Goal: Task Accomplishment & Management: Complete application form

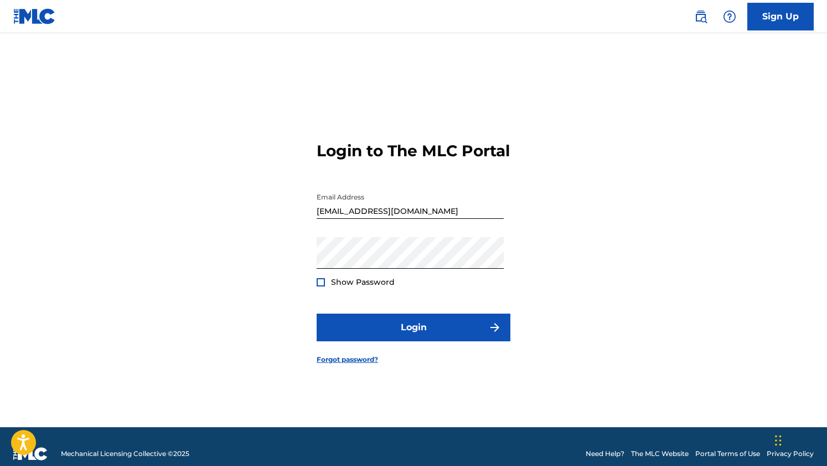
click at [419, 321] on form "Login to The MLC Portal Email Address [EMAIL_ADDRESS][DOMAIN_NAME] Password Sho…" at bounding box center [414, 244] width 194 height 366
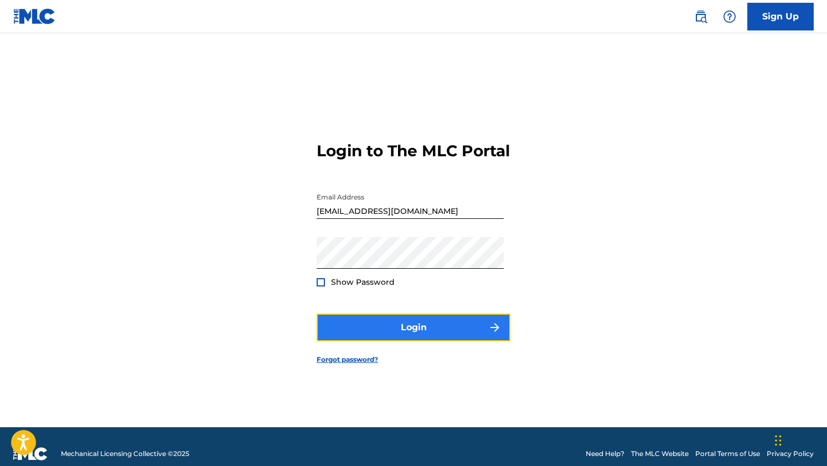
click at [420, 339] on button "Login" at bounding box center [414, 327] width 194 height 28
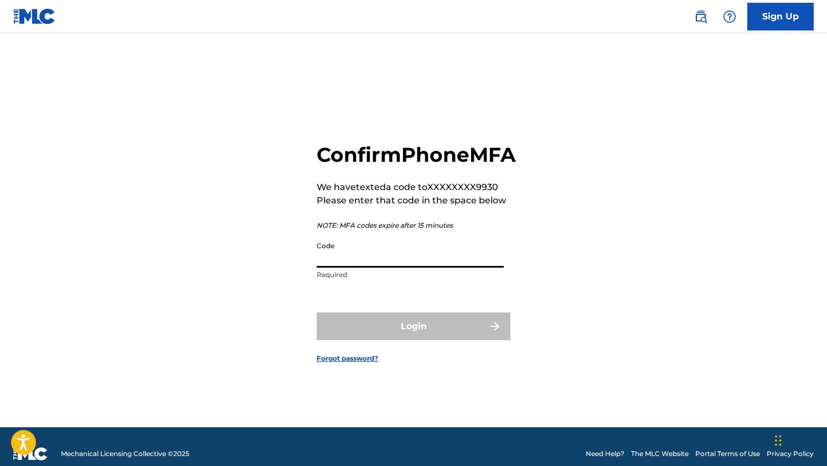
click at [380, 267] on input "Code" at bounding box center [410, 252] width 187 height 32
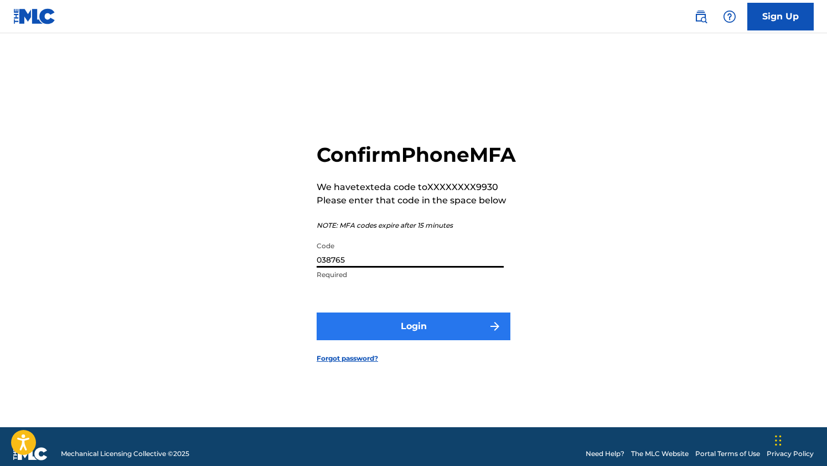
type input "038765"
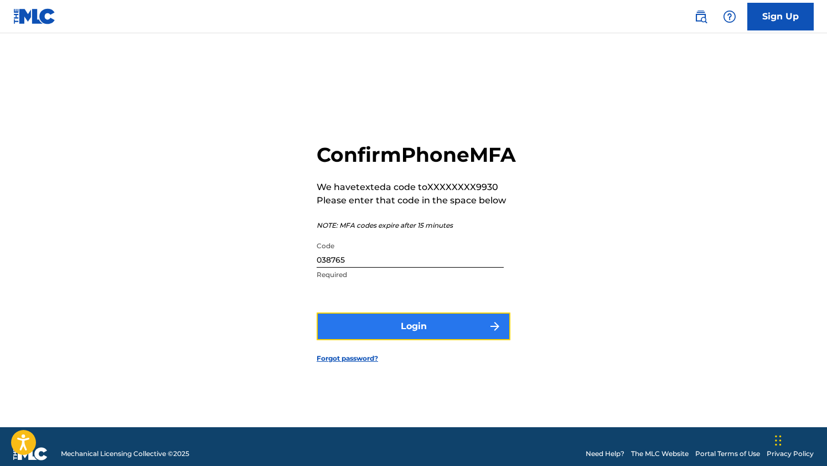
click at [444, 340] on button "Login" at bounding box center [414, 326] width 194 height 28
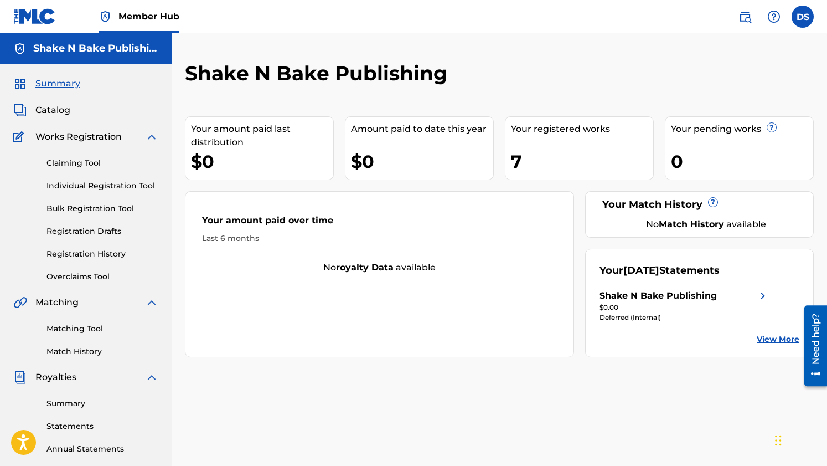
click at [782, 338] on link "View More" at bounding box center [778, 339] width 43 height 12
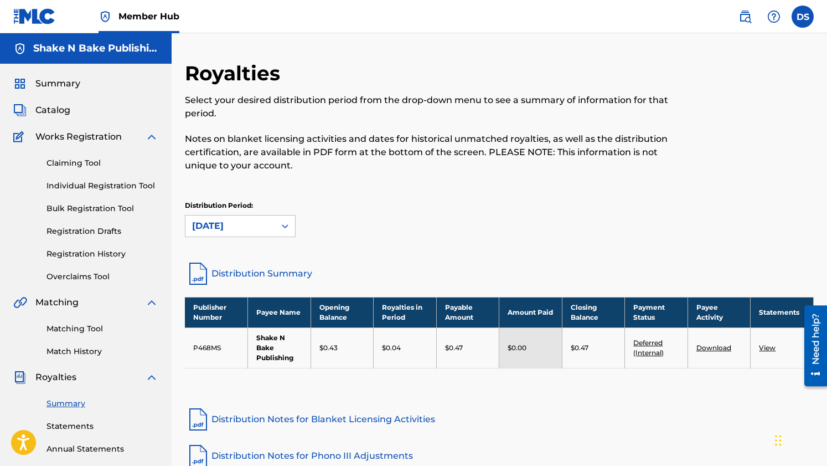
click at [70, 137] on span "Works Registration" at bounding box center [78, 136] width 86 height 13
click at [48, 86] on span "Summary" at bounding box center [57, 83] width 45 height 13
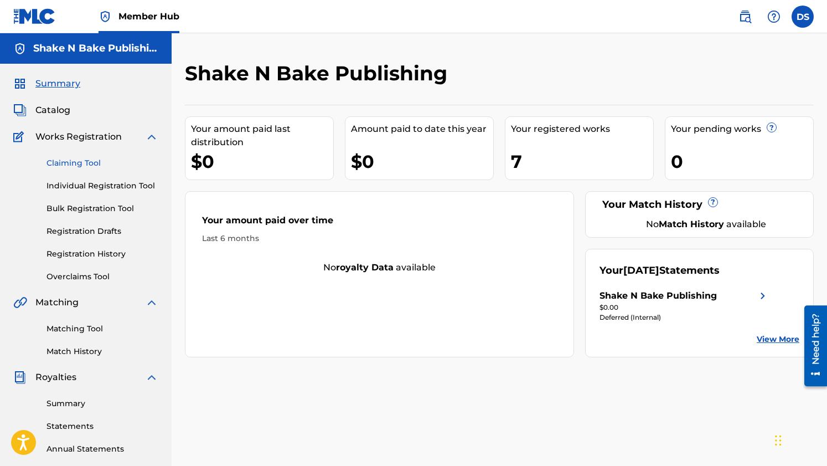
click at [68, 161] on link "Claiming Tool" at bounding box center [102, 163] width 112 height 12
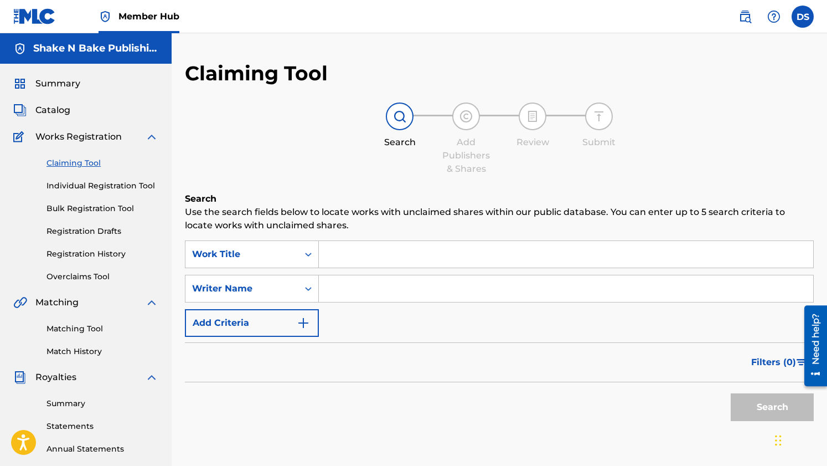
click at [353, 258] on input "Search Form" at bounding box center [566, 254] width 494 height 27
click at [338, 251] on input "LKike a Pearl" at bounding box center [566, 254] width 494 height 27
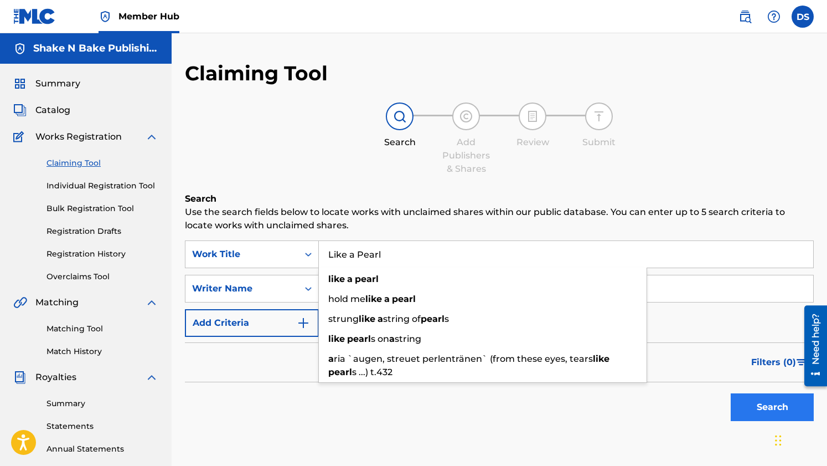
type input "Like a Pearl"
click at [780, 400] on button "Search" at bounding box center [772, 407] width 83 height 28
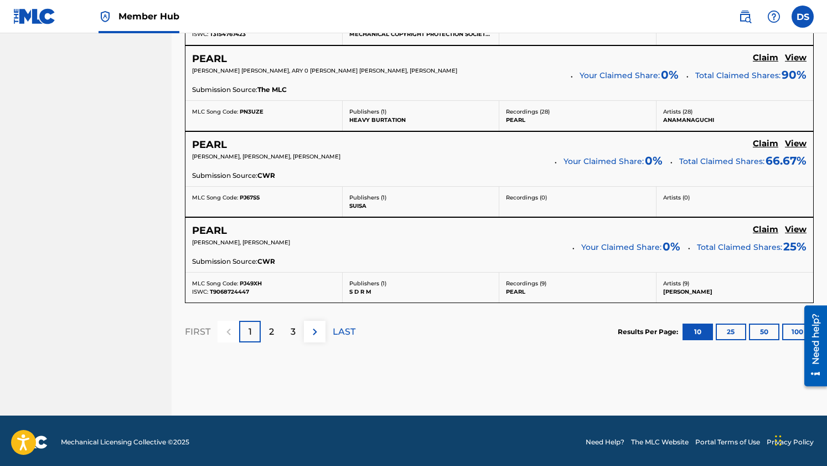
scroll to position [988, 0]
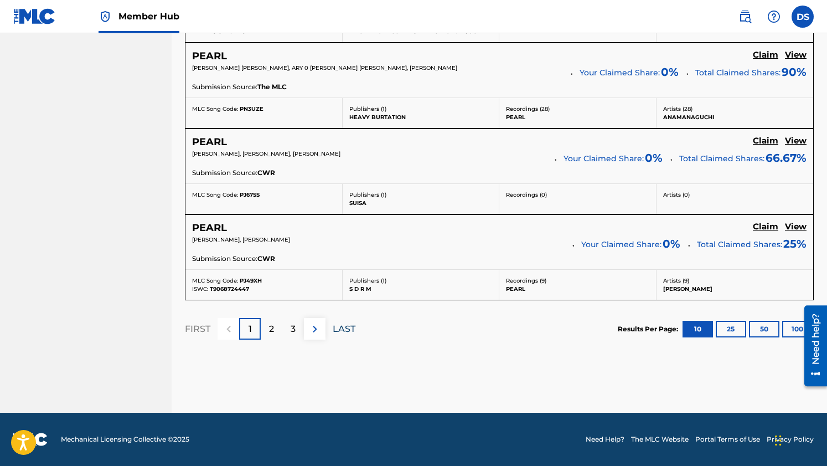
click at [350, 323] on p "LAST" at bounding box center [344, 328] width 23 height 13
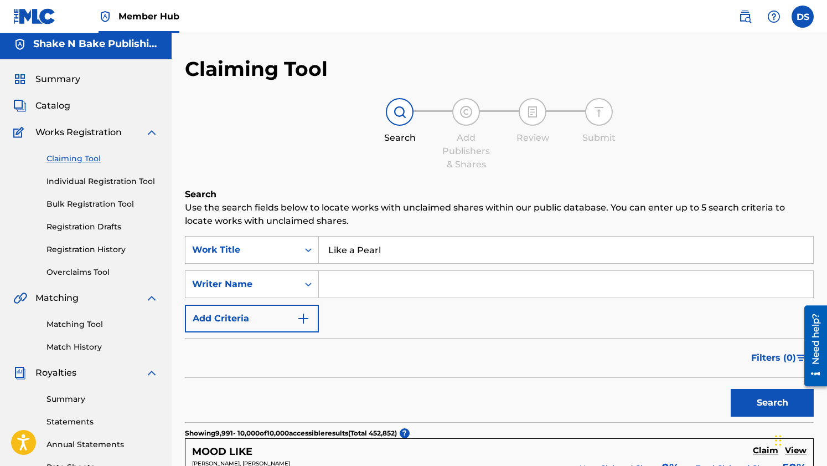
scroll to position [0, 0]
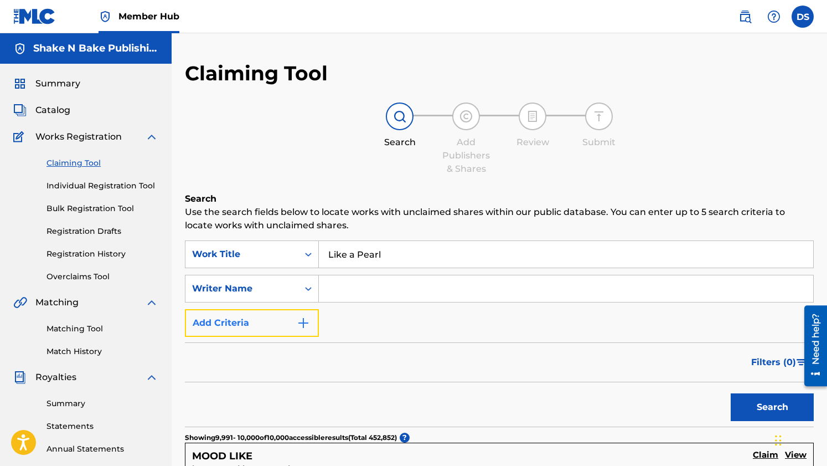
click at [306, 327] on img "Search Form" at bounding box center [303, 322] width 13 height 13
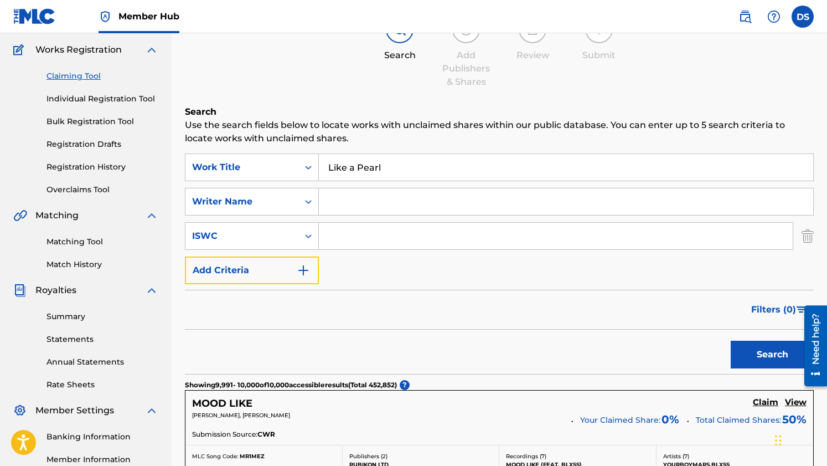
scroll to position [97, 0]
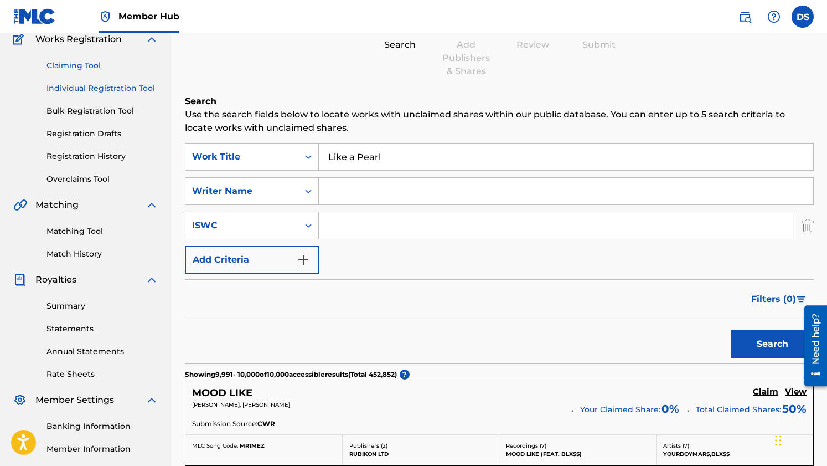
click at [66, 82] on link "Individual Registration Tool" at bounding box center [102, 88] width 112 height 12
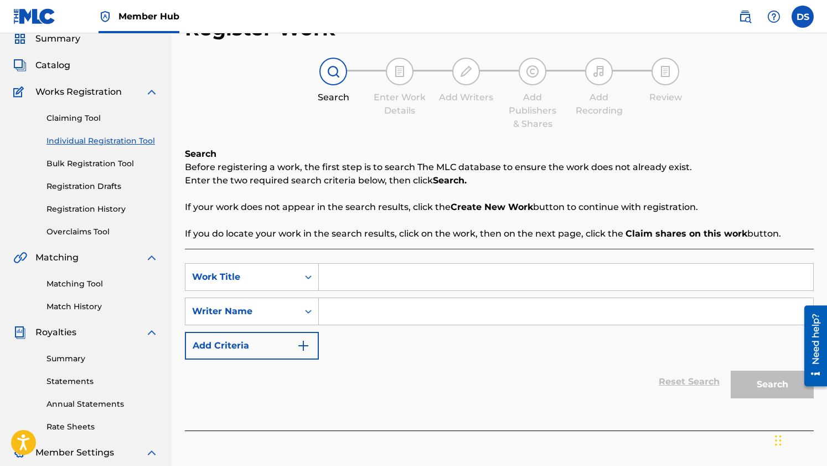
scroll to position [7, 0]
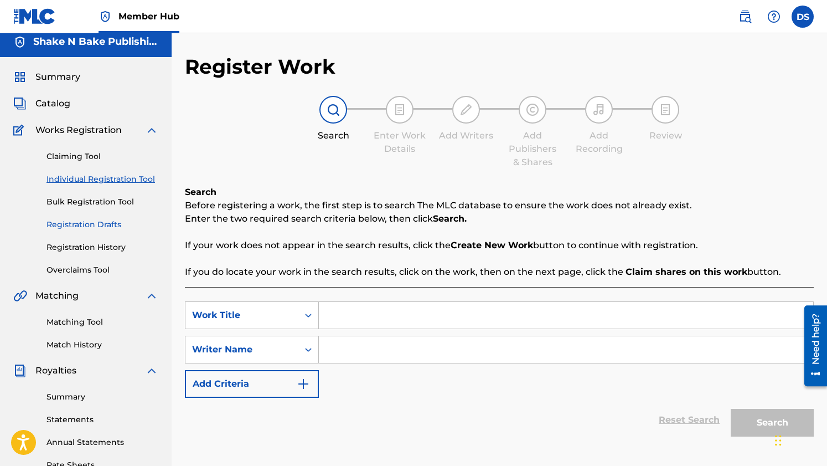
click at [102, 220] on link "Registration Drafts" at bounding box center [102, 225] width 112 height 12
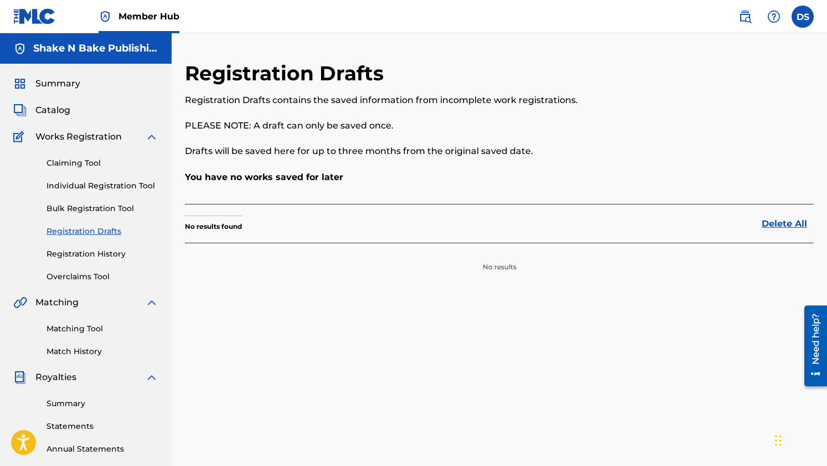
click at [64, 201] on div "Claiming Tool Individual Registration Tool Bulk Registration Tool Registration …" at bounding box center [85, 212] width 145 height 139
click at [66, 206] on link "Bulk Registration Tool" at bounding box center [102, 209] width 112 height 12
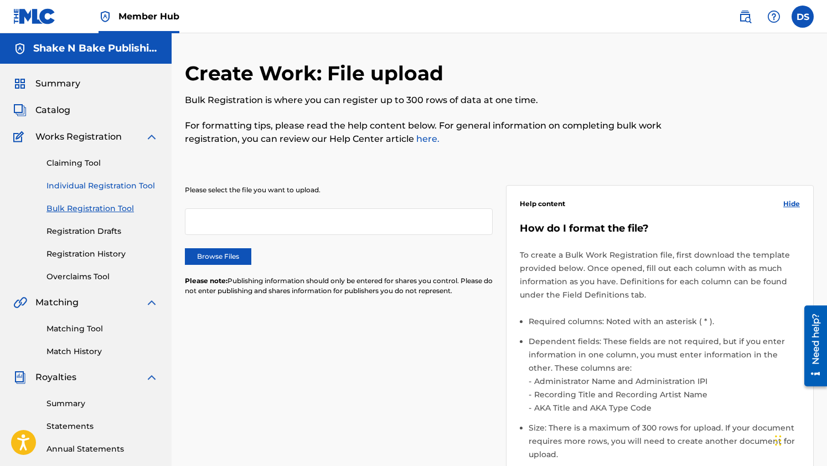
click at [73, 189] on link "Individual Registration Tool" at bounding box center [102, 186] width 112 height 12
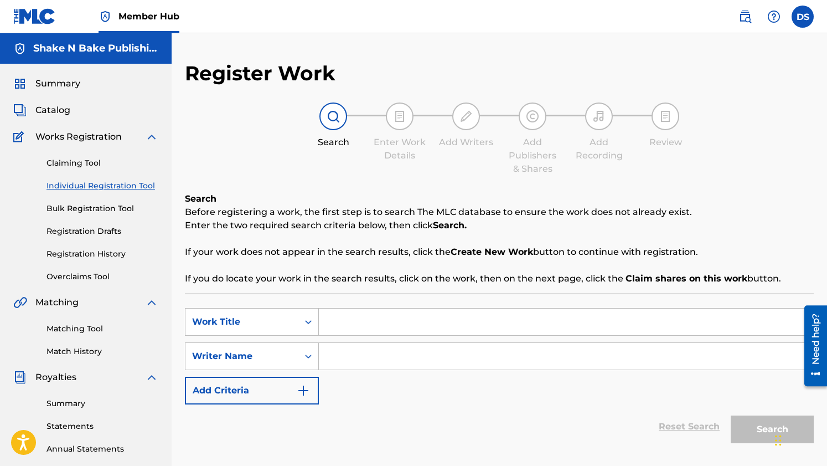
click at [92, 156] on div "Claiming Tool Individual Registration Tool Bulk Registration Tool Registration …" at bounding box center [85, 212] width 145 height 139
click at [92, 158] on link "Claiming Tool" at bounding box center [102, 163] width 112 height 12
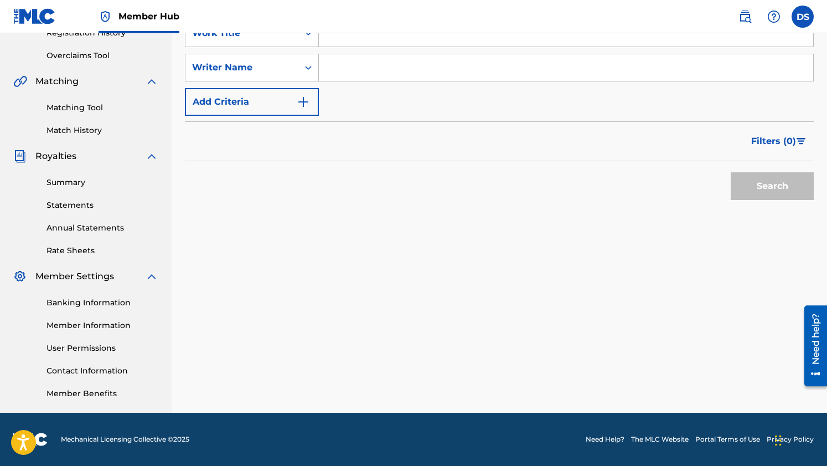
scroll to position [6, 0]
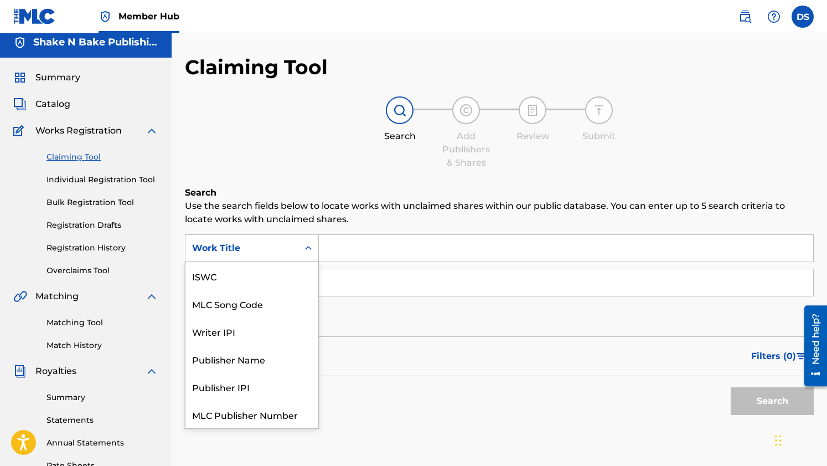
click at [308, 249] on icon "Search Form" at bounding box center [308, 247] width 11 height 11
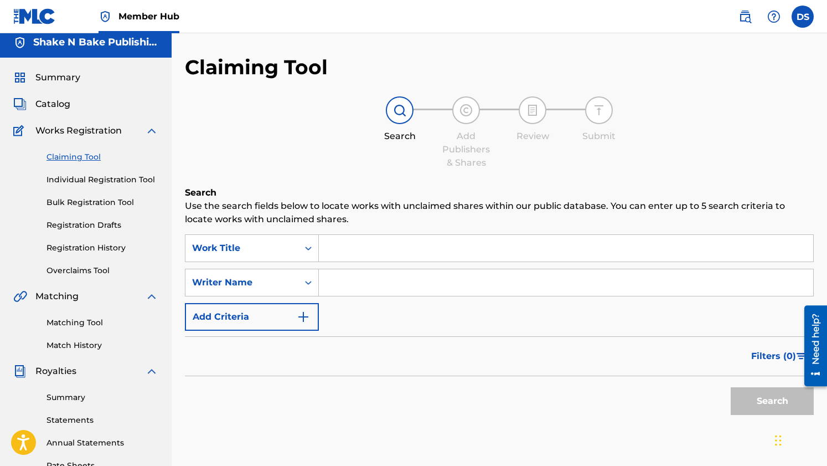
drag, startPoint x: 611, startPoint y: 400, endPoint x: 581, endPoint y: 388, distance: 31.8
click at [611, 400] on div "Search" at bounding box center [499, 398] width 629 height 44
click at [364, 254] on input "Search Form" at bounding box center [566, 248] width 494 height 27
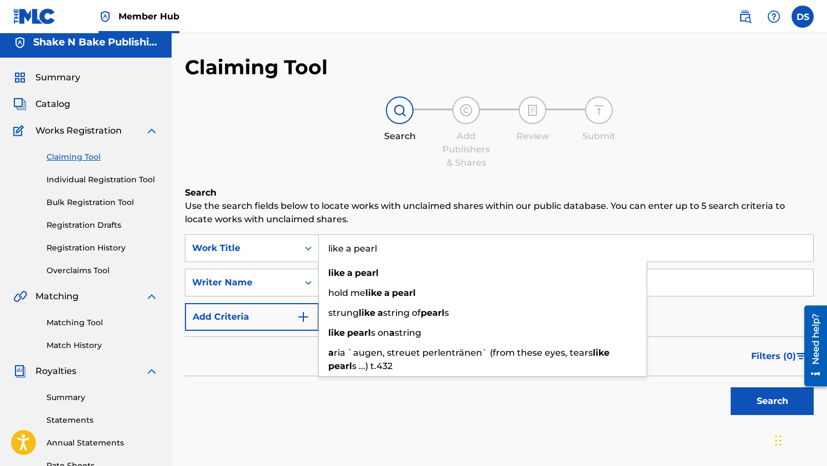
type input "like a pearl"
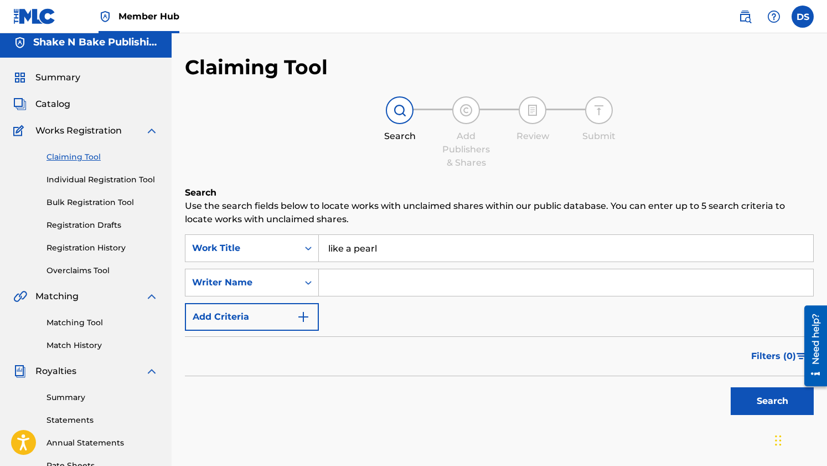
click at [266, 418] on div "Search" at bounding box center [499, 398] width 629 height 44
click at [346, 280] on input "Search Form" at bounding box center [566, 282] width 494 height 27
type input "Mystics of [DATE]"
click at [759, 406] on button "Search" at bounding box center [772, 401] width 83 height 28
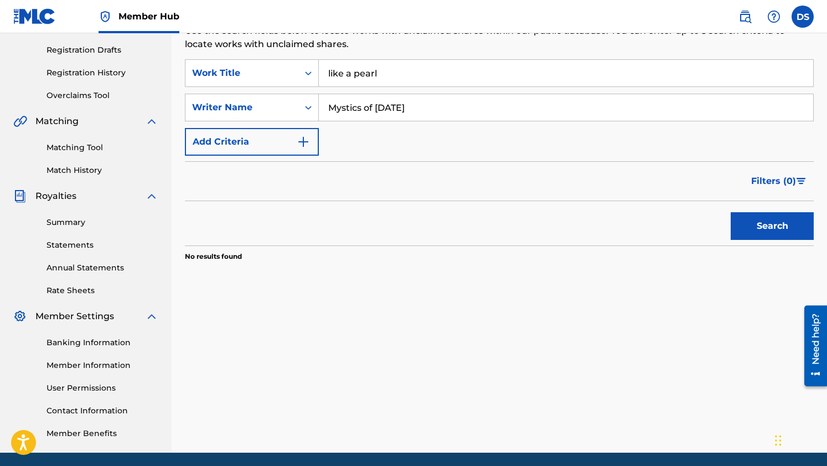
scroll to position [0, 0]
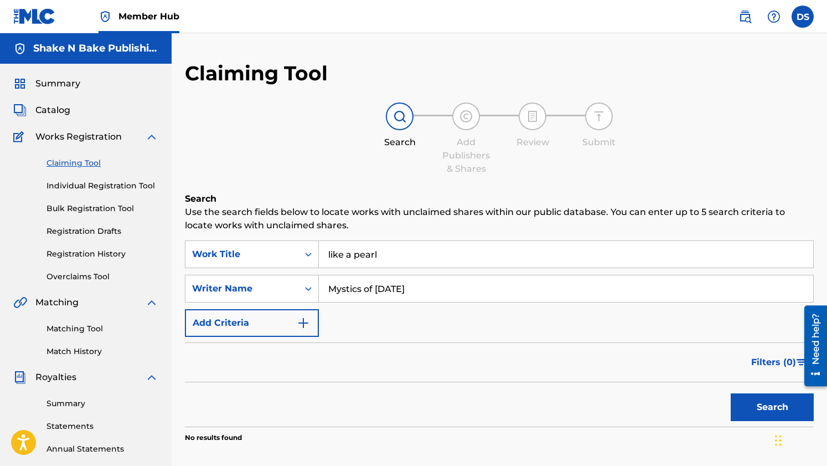
click at [398, 117] on img at bounding box center [399, 116] width 13 height 13
click at [88, 134] on span "Works Registration" at bounding box center [78, 136] width 86 height 13
click at [56, 108] on span "Catalog" at bounding box center [52, 110] width 35 height 13
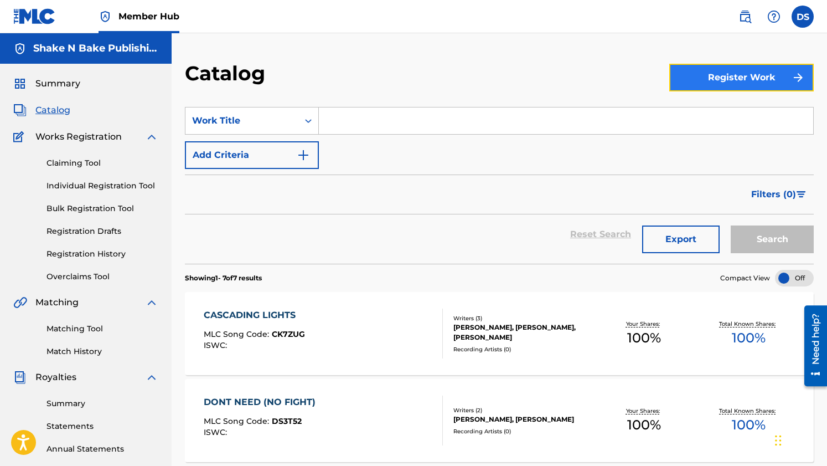
click at [700, 86] on button "Register Work" at bounding box center [741, 78] width 144 height 28
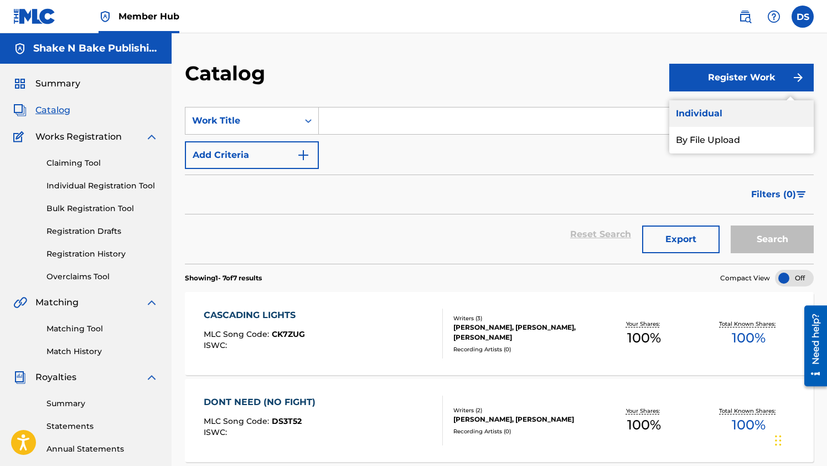
click at [705, 112] on link "Individual" at bounding box center [741, 113] width 144 height 27
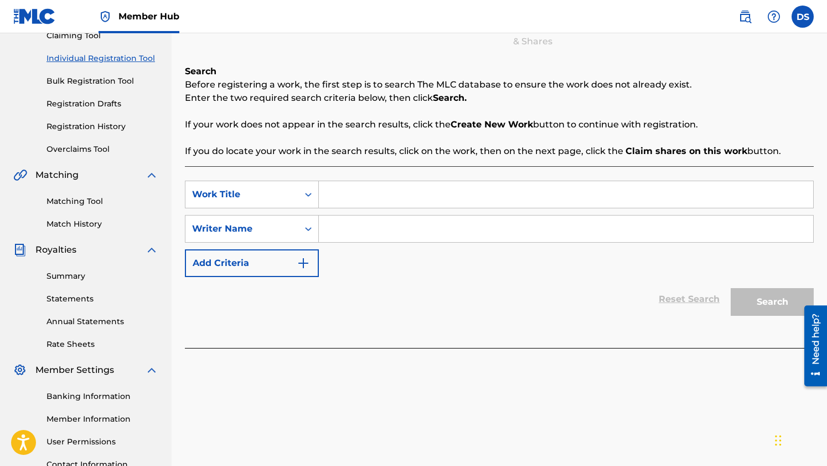
scroll to position [52, 0]
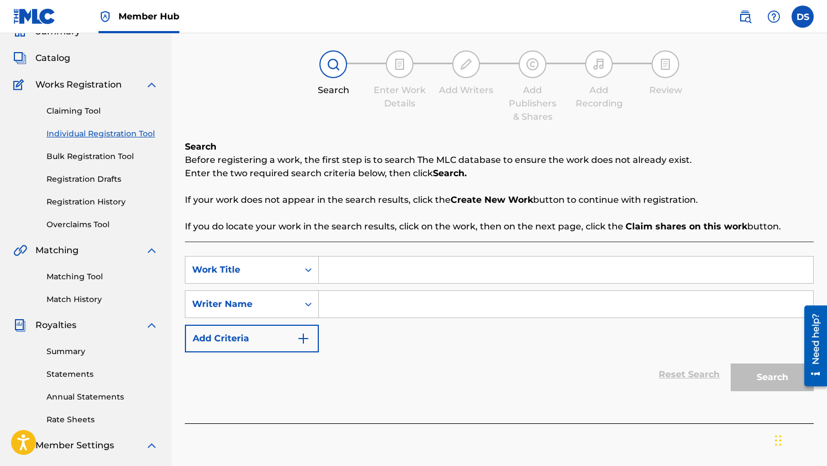
click at [445, 252] on div "SearchWithCriteriae31685f6-03d7-430b-a2da-2ca27888ebe4 Work Title SearchWithCri…" at bounding box center [499, 332] width 629 height 182
click at [436, 260] on input "Search Form" at bounding box center [566, 269] width 494 height 27
type input "l"
type input "i"
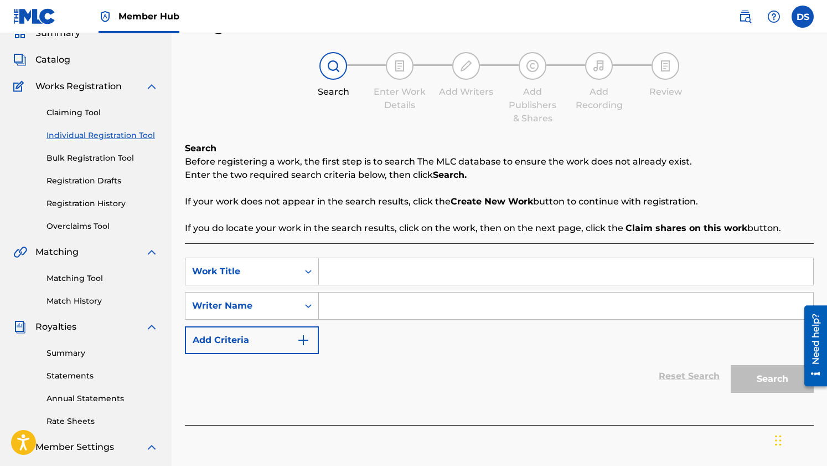
scroll to position [50, 0]
type input "like a pearl"
click at [467, 396] on div "Reset Search Search" at bounding box center [499, 376] width 629 height 44
click at [560, 328] on div "SearchWithCriteriae31685f6-03d7-430b-a2da-2ca27888ebe4 Work Title like a pearl …" at bounding box center [499, 306] width 629 height 96
click at [496, 311] on input "Search Form" at bounding box center [566, 306] width 494 height 27
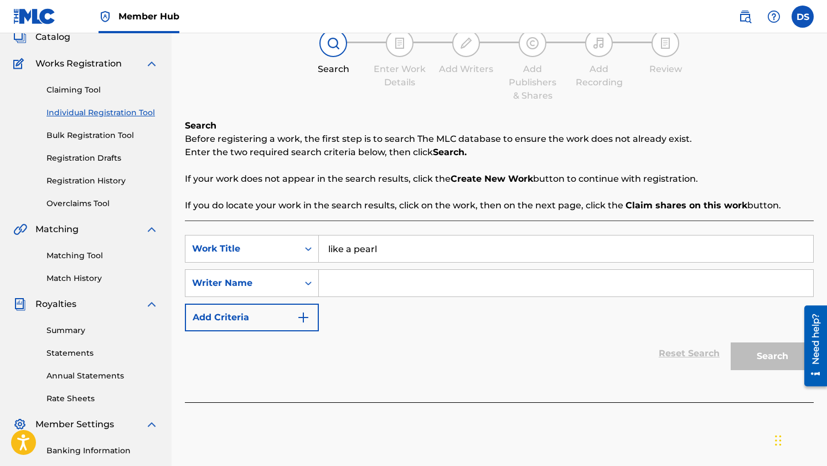
scroll to position [141, 0]
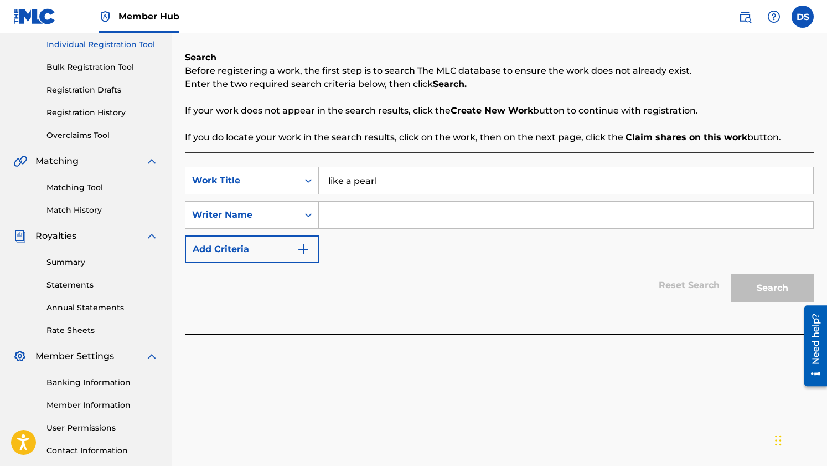
click at [778, 278] on div "Search" at bounding box center [769, 285] width 89 height 44
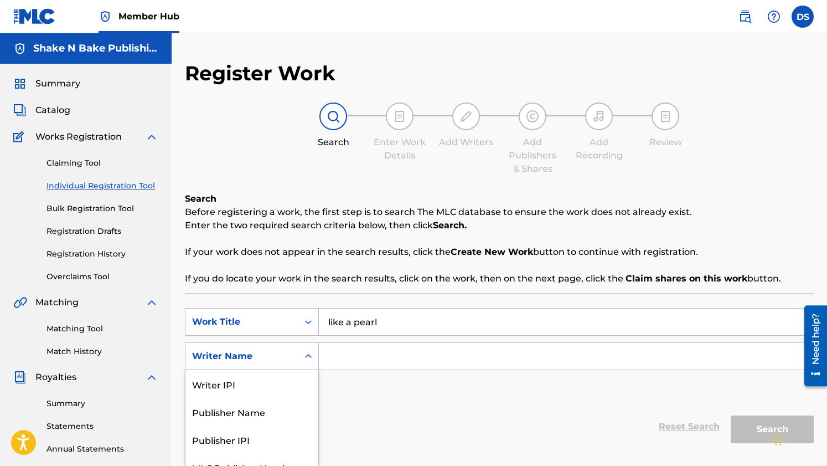
scroll to position [43, 0]
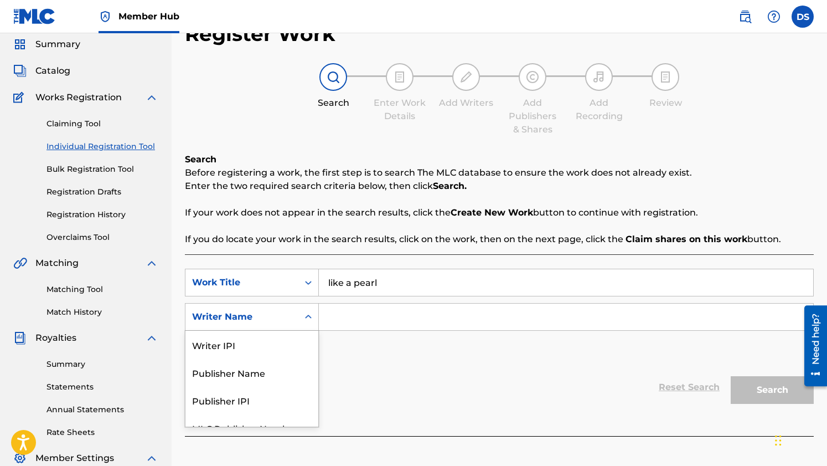
click at [308, 330] on div "Writer Name selected, 5 of 5. 5 results available. Use Up and Down to choose op…" at bounding box center [252, 317] width 134 height 28
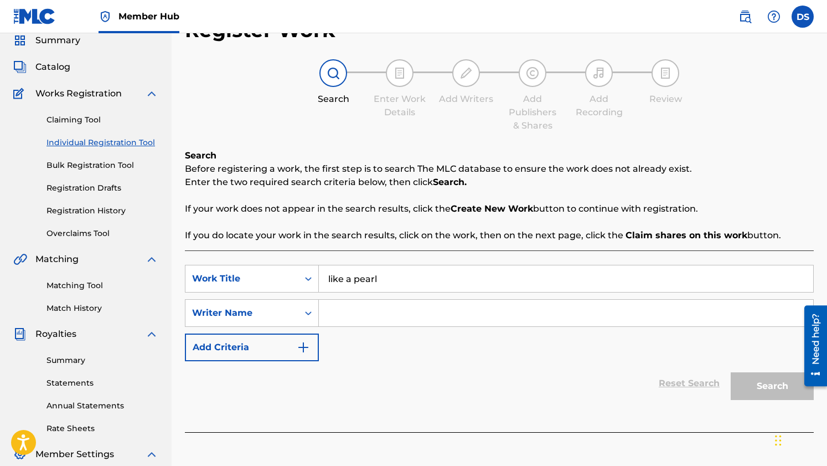
click at [365, 307] on input "Search Form" at bounding box center [566, 312] width 494 height 27
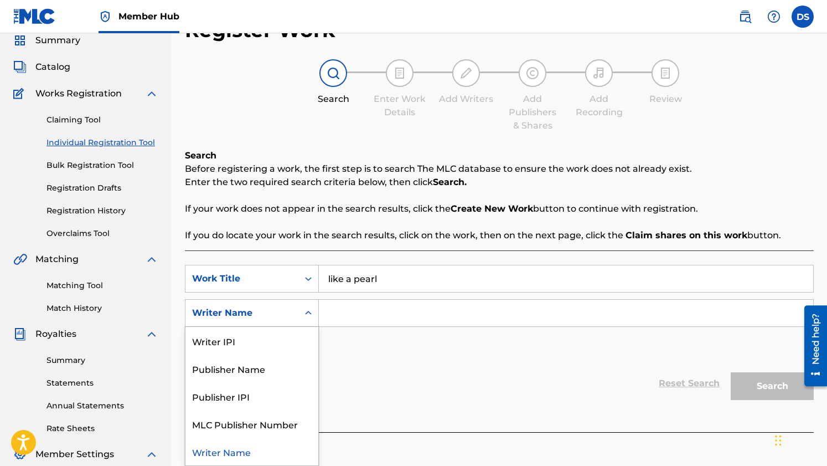
click at [309, 316] on icon "Search Form" at bounding box center [308, 312] width 11 height 11
click at [292, 332] on div "Writer IPI" at bounding box center [251, 341] width 133 height 28
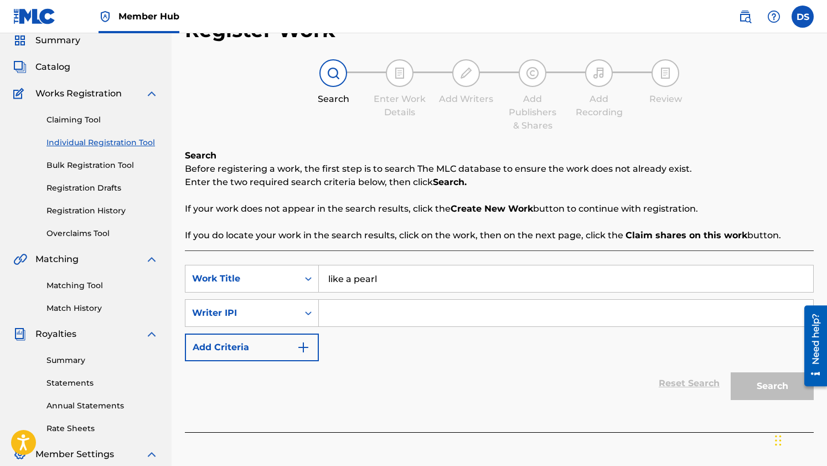
click at [392, 292] on div "like a pearl" at bounding box center [566, 279] width 495 height 28
click at [389, 308] on input "Search Form" at bounding box center [566, 312] width 494 height 27
type input "1274010688"
click at [759, 379] on button "Search" at bounding box center [772, 386] width 83 height 28
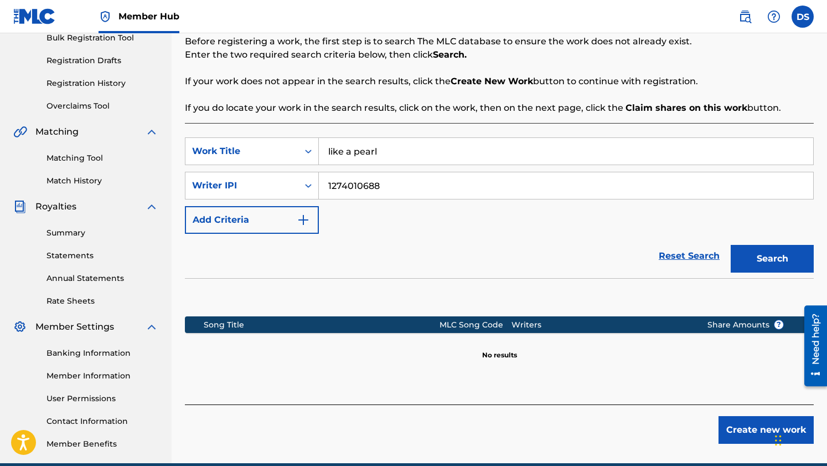
scroll to position [189, 0]
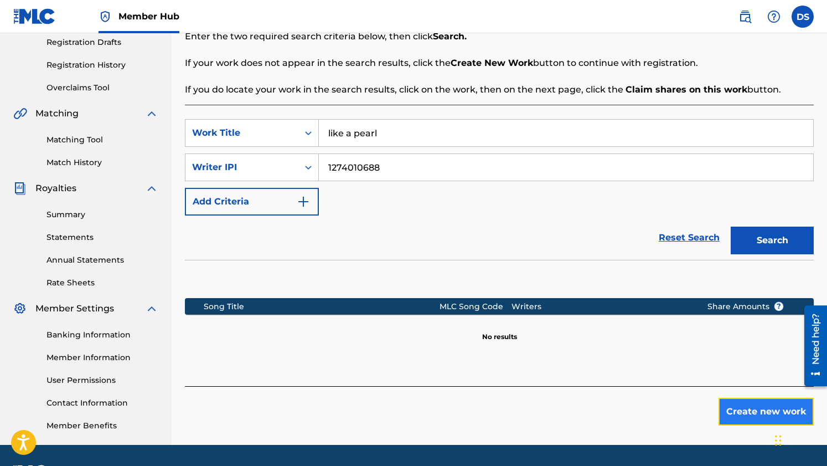
click at [757, 411] on button "Create new work" at bounding box center [765, 411] width 95 height 28
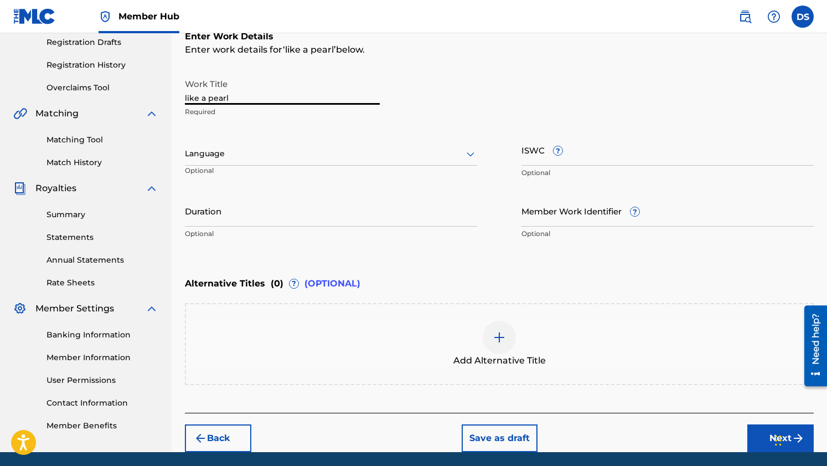
drag, startPoint x: 238, startPoint y: 97, endPoint x: 159, endPoint y: 97, distance: 78.6
click at [159, 97] on main "Shake N Bake Publishing Summary Catalog Works Registration Claiming Tool Indivi…" at bounding box center [413, 147] width 827 height 607
type input "Like a Pearl"
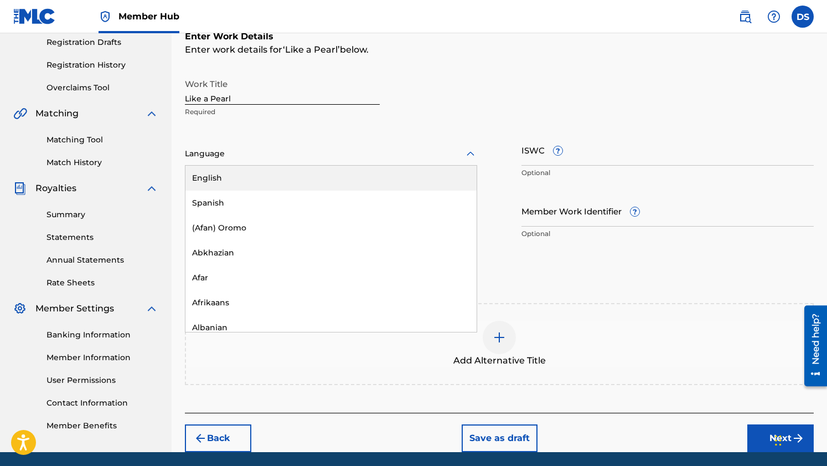
click at [463, 158] on div "Language" at bounding box center [331, 153] width 292 height 23
click at [317, 183] on div "English" at bounding box center [330, 178] width 291 height 25
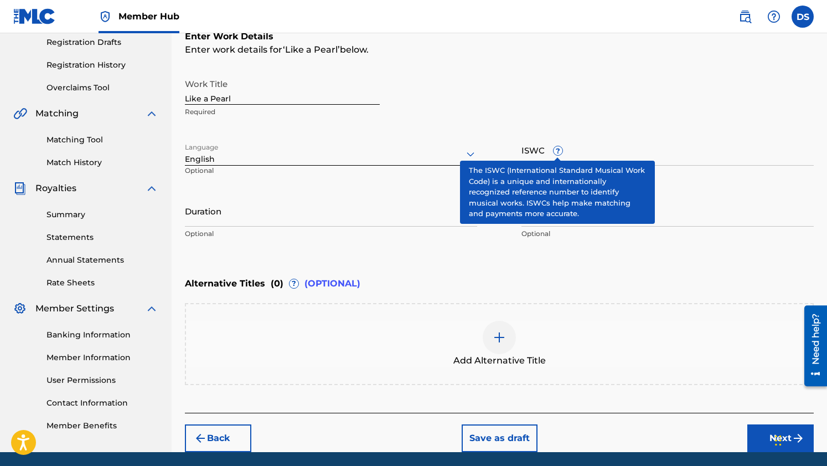
click at [561, 152] on span "?" at bounding box center [558, 150] width 9 height 9
click at [561, 152] on input "ISWC ?" at bounding box center [667, 150] width 292 height 32
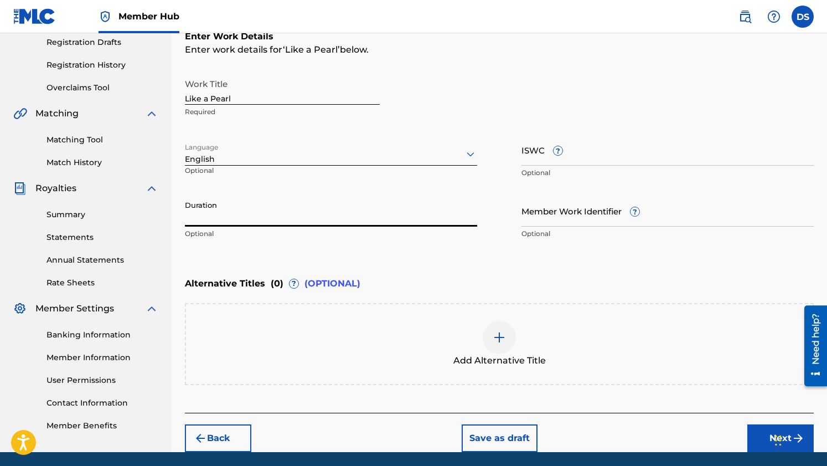
click at [257, 224] on input "Duration" at bounding box center [331, 211] width 292 height 32
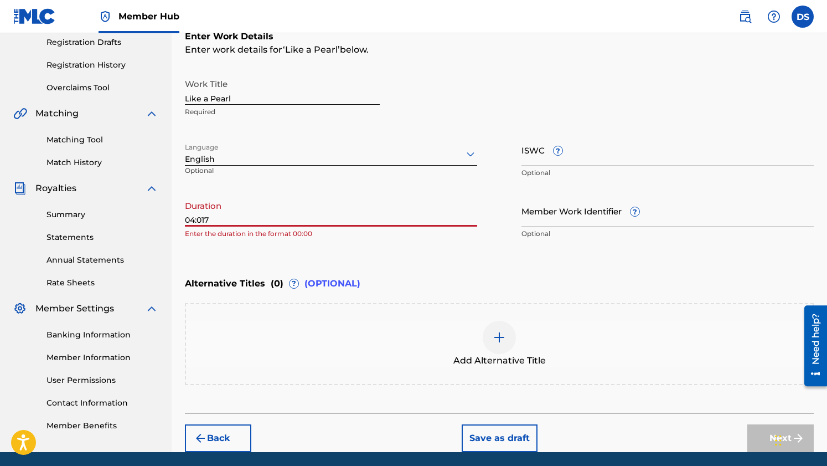
click at [203, 220] on input "04:017" at bounding box center [331, 211] width 292 height 32
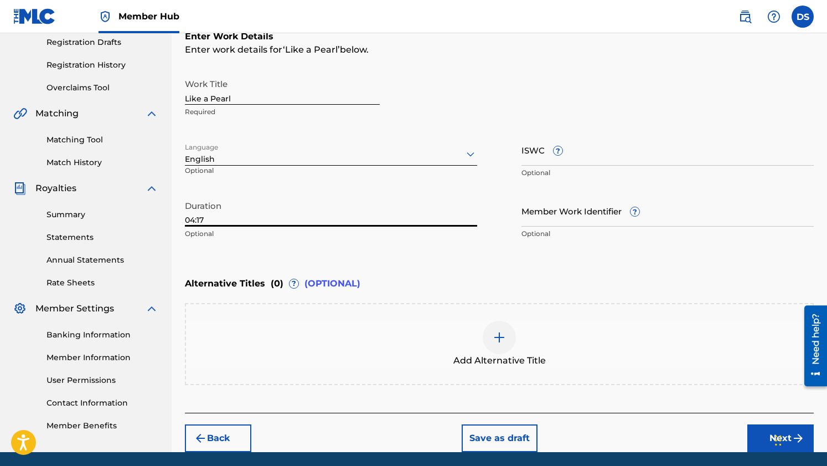
click at [262, 210] on input "04:17" at bounding box center [331, 211] width 292 height 32
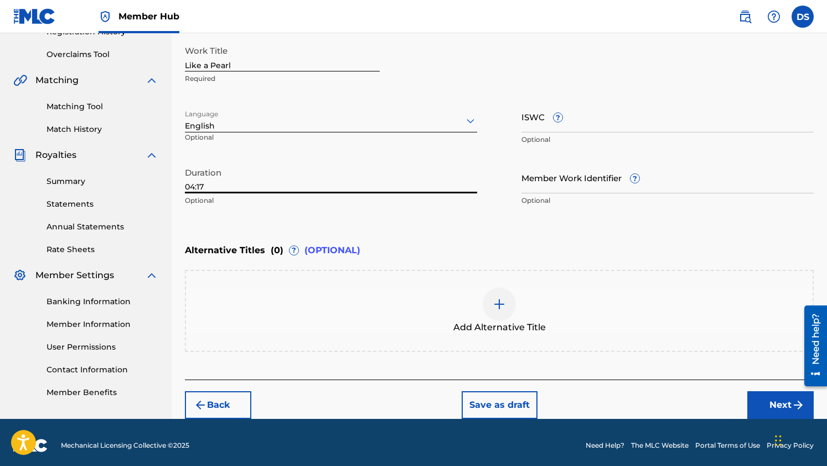
scroll to position [228, 0]
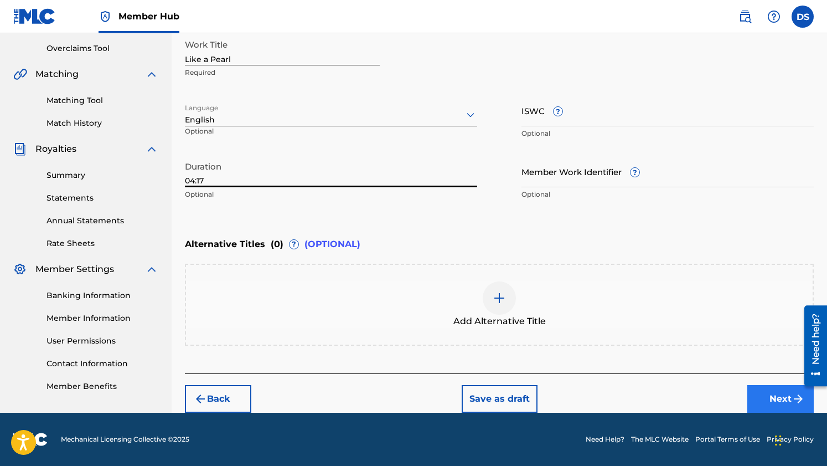
type input "04:17"
click at [787, 400] on button "Next" at bounding box center [780, 399] width 66 height 28
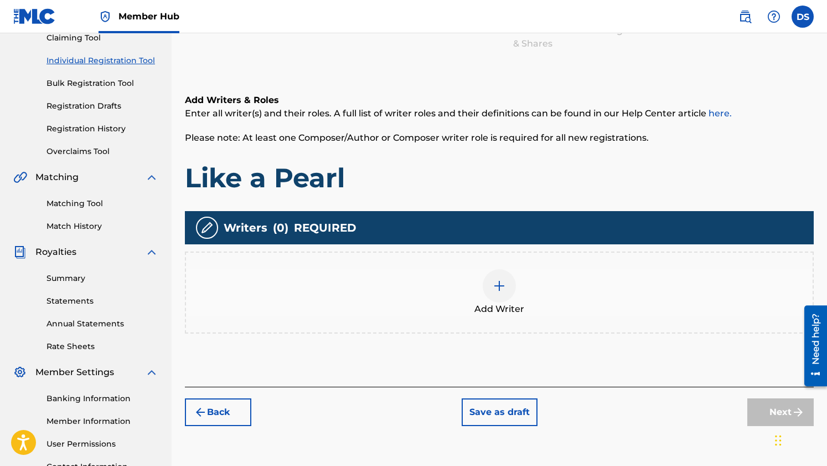
scroll to position [141, 0]
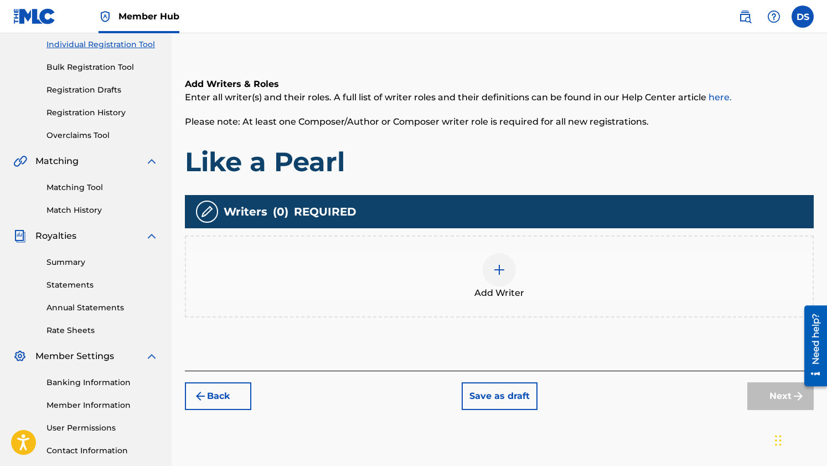
click at [507, 274] on div at bounding box center [499, 269] width 33 height 33
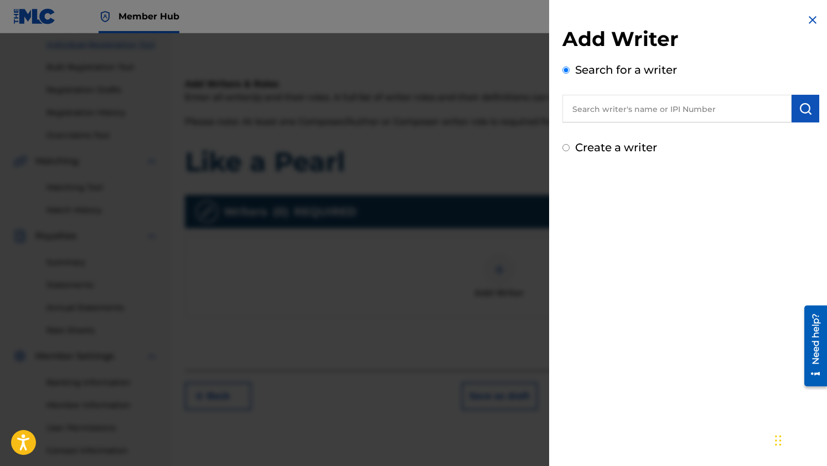
click at [732, 115] on input "text" at bounding box center [676, 109] width 229 height 28
paste input "614360672"
type input "614360672"
click at [799, 110] on img "submit" at bounding box center [805, 108] width 13 height 13
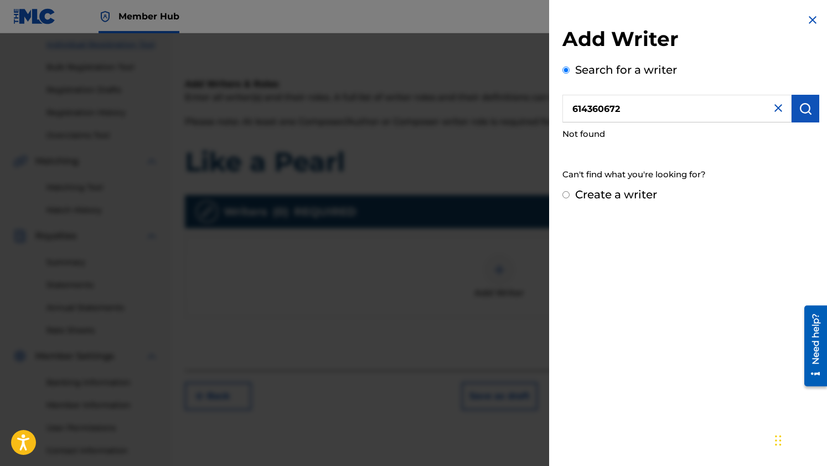
click at [650, 120] on input "614360672" at bounding box center [676, 109] width 229 height 28
click at [774, 107] on img at bounding box center [778, 107] width 13 height 13
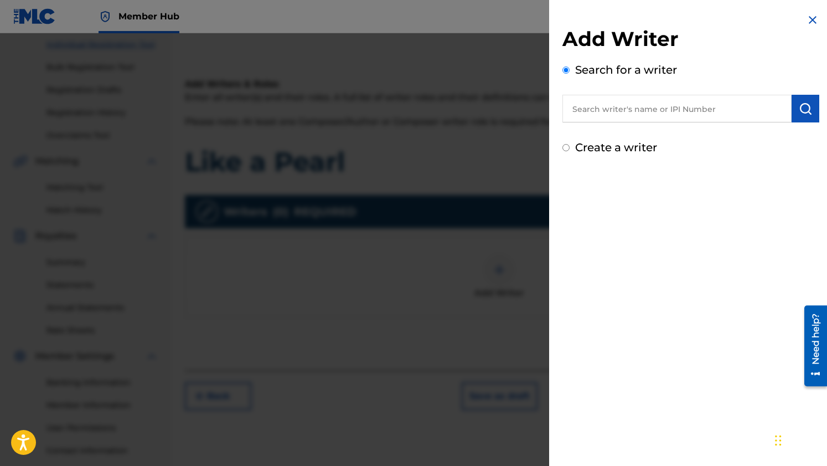
click at [691, 102] on input "text" at bounding box center [676, 109] width 229 height 28
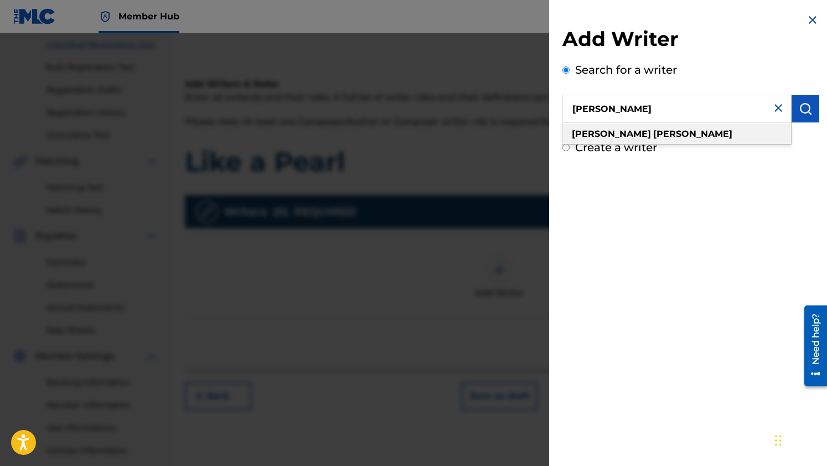
type input "[PERSON_NAME]"
click at [653, 134] on strong "[PERSON_NAME]" at bounding box center [692, 133] width 79 height 11
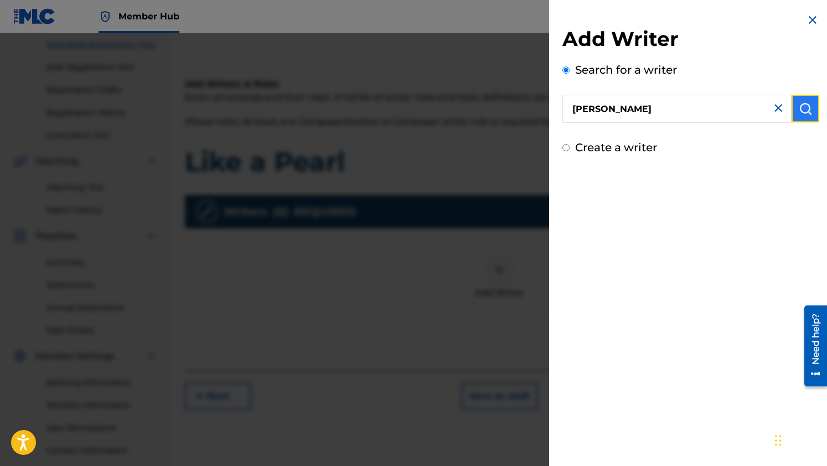
click at [808, 114] on button "submit" at bounding box center [806, 109] width 28 height 28
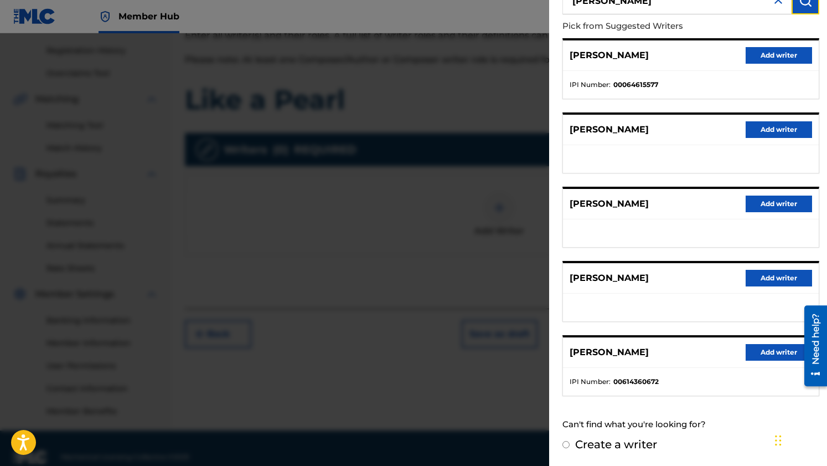
scroll to position [221, 0]
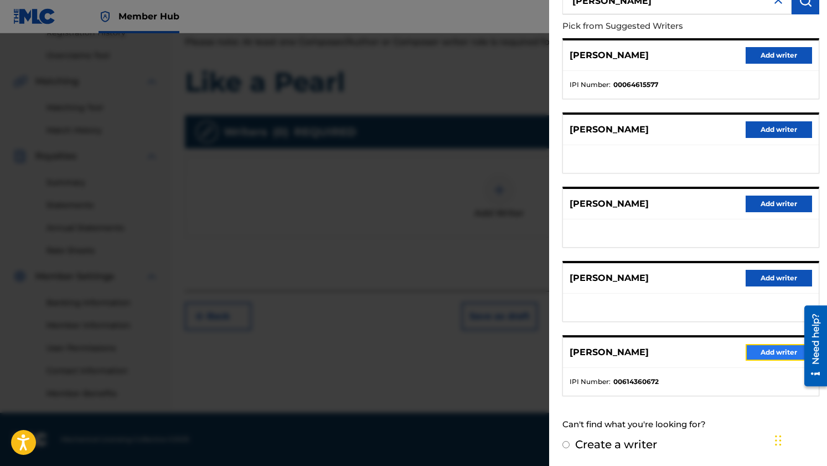
click at [759, 355] on button "Add writer" at bounding box center [779, 352] width 66 height 17
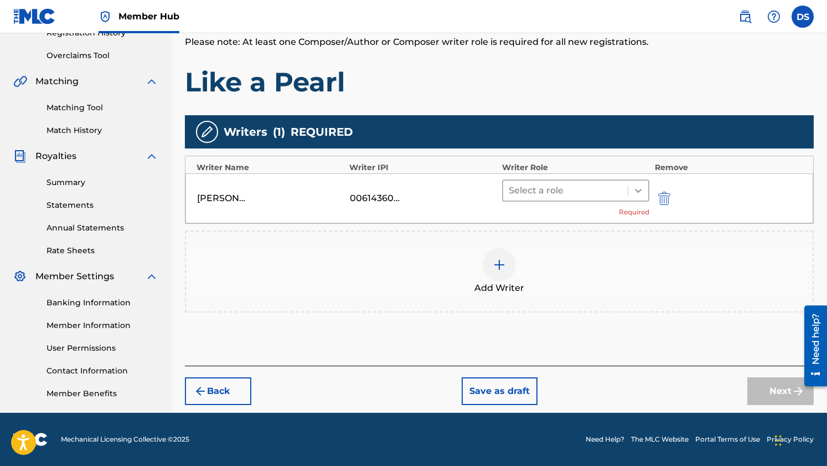
click at [640, 185] on icon at bounding box center [638, 190] width 11 height 11
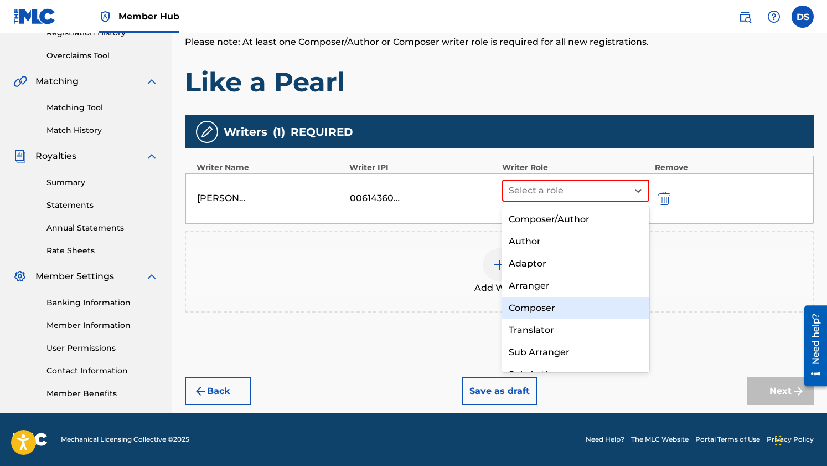
click at [609, 309] on div "Composer" at bounding box center [575, 308] width 147 height 22
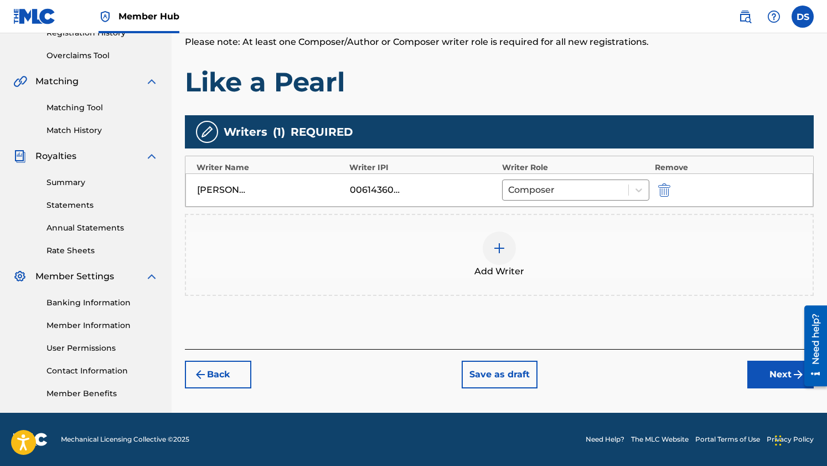
click at [504, 253] on img at bounding box center [499, 247] width 13 height 13
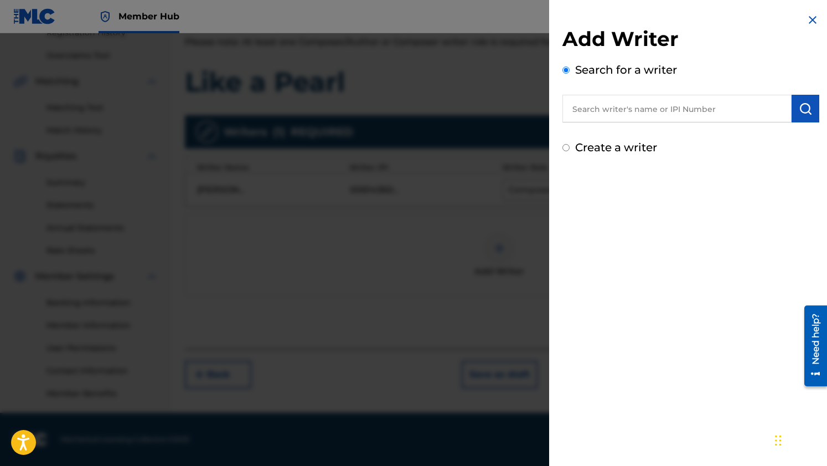
click at [777, 106] on input "text" at bounding box center [676, 109] width 229 height 28
click at [799, 111] on img "submit" at bounding box center [805, 108] width 13 height 13
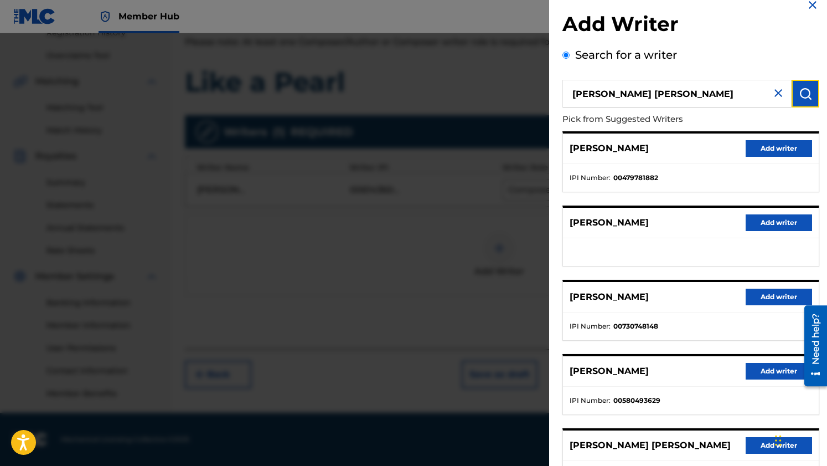
scroll to position [0, 0]
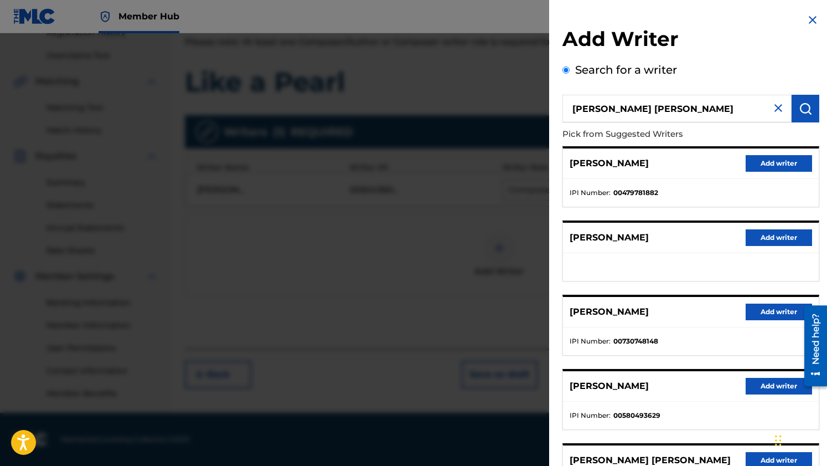
click at [661, 109] on input "[PERSON_NAME] [PERSON_NAME]" at bounding box center [676, 109] width 229 height 28
paste input "[PERSON_NAME]"
type input "[PERSON_NAME] [PERSON_NAME]"
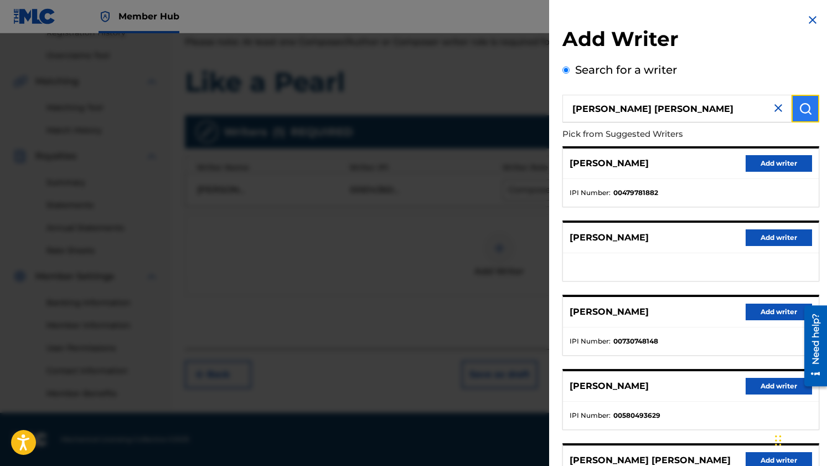
click at [808, 113] on button "submit" at bounding box center [806, 109] width 28 height 28
click at [776, 108] on img at bounding box center [778, 107] width 13 height 13
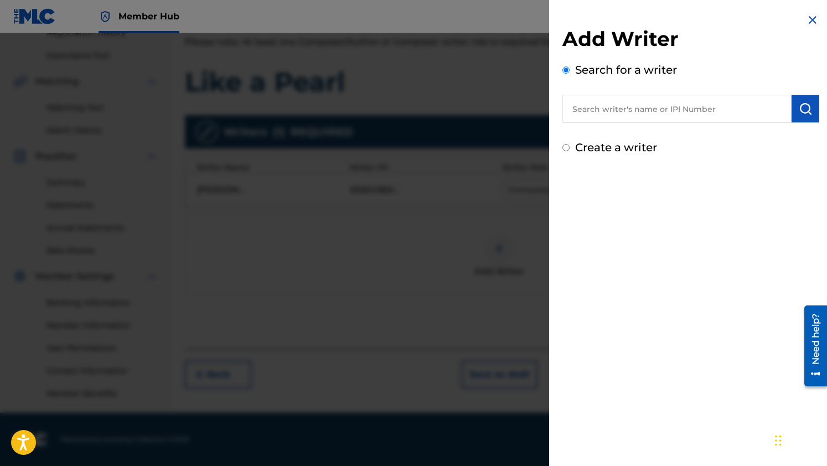
click at [607, 112] on input "text" at bounding box center [676, 109] width 229 height 28
paste input "658847879"
click at [571, 108] on input "658847879" at bounding box center [676, 109] width 229 height 28
type input "00658847879"
click at [808, 108] on img "submit" at bounding box center [805, 108] width 13 height 13
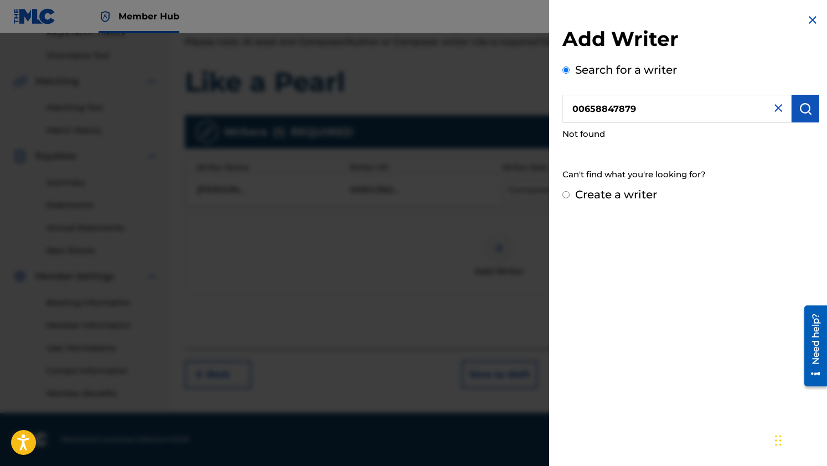
click at [774, 105] on img at bounding box center [778, 107] width 13 height 13
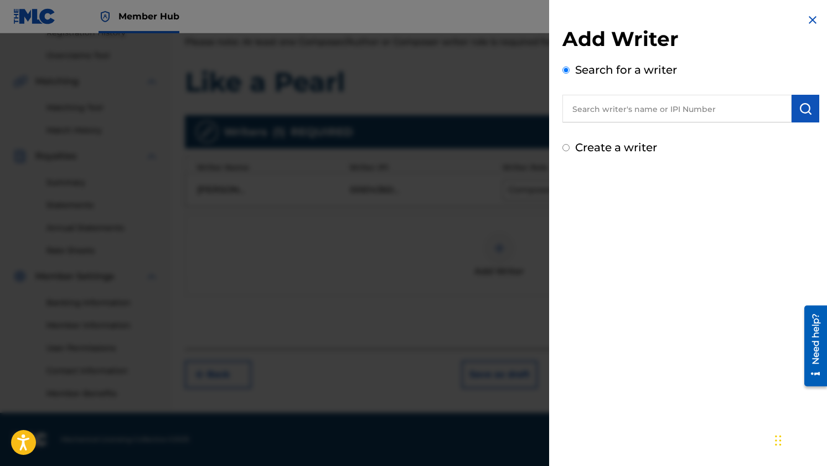
click at [671, 108] on input "text" at bounding box center [676, 109] width 229 height 28
click at [566, 148] on input "Create a writer" at bounding box center [565, 147] width 7 height 7
radio input "false"
radio input "true"
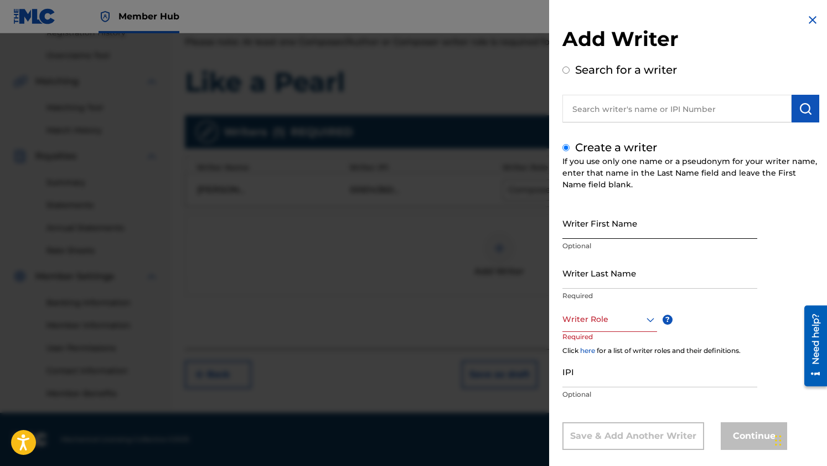
click at [576, 231] on input "Writer First Name" at bounding box center [659, 223] width 195 height 32
type input "[PERSON_NAME]"
click at [578, 287] on input "Writer Last Name" at bounding box center [659, 273] width 195 height 32
type input "[PERSON_NAME]"
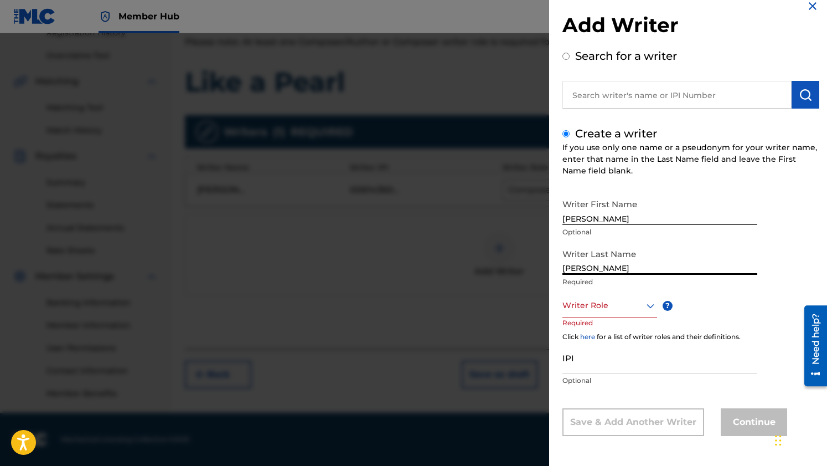
click at [647, 318] on div "Writer Role" at bounding box center [609, 305] width 95 height 25
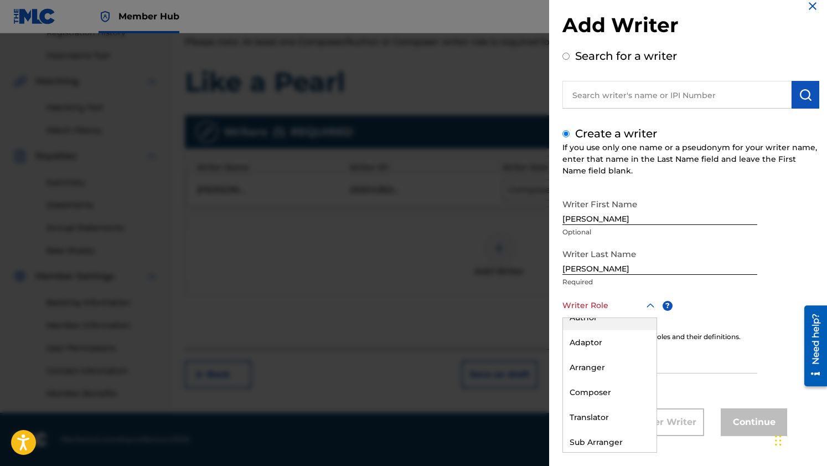
scroll to position [0, 0]
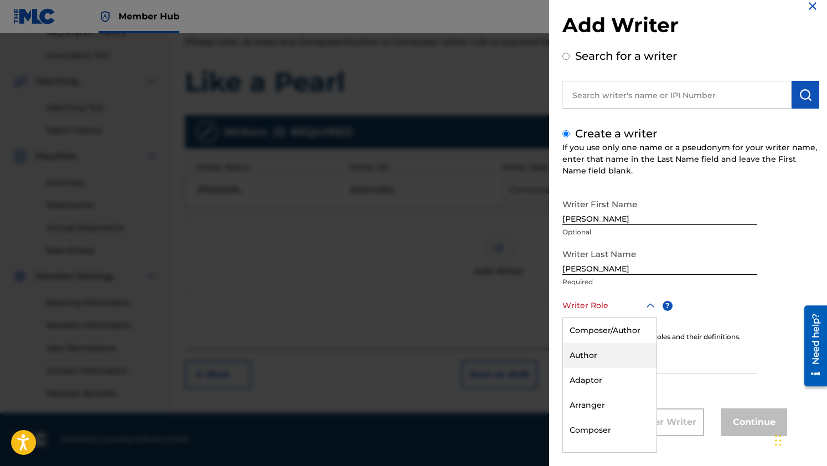
click at [603, 358] on div "Author" at bounding box center [610, 355] width 94 height 25
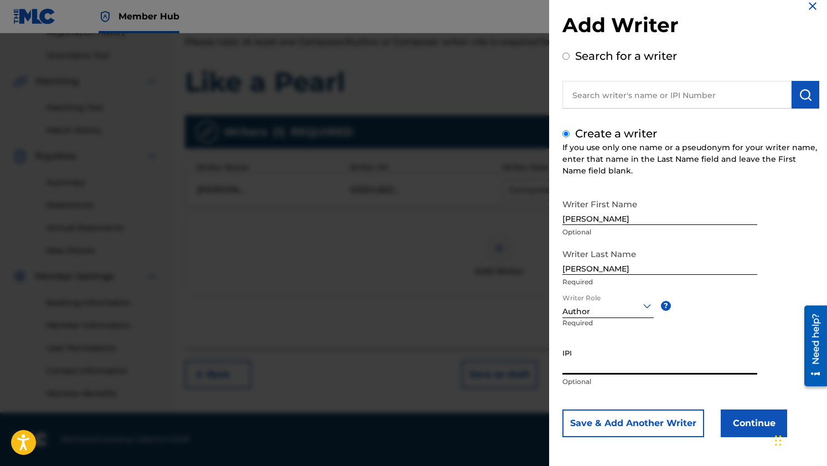
click at [631, 373] on input "IPI" at bounding box center [659, 359] width 195 height 32
paste input "658847879"
type input "658847879"
click at [612, 218] on input "[PERSON_NAME]" at bounding box center [659, 209] width 195 height 32
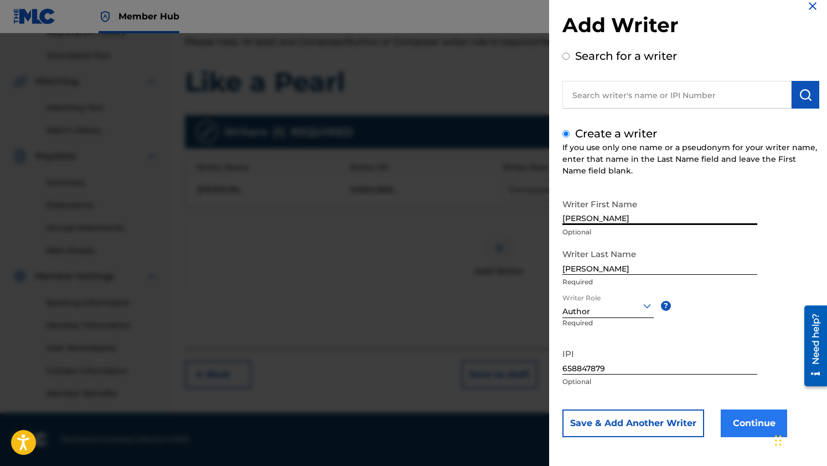
type input "[PERSON_NAME]"
click at [754, 422] on button "Continue" at bounding box center [754, 423] width 66 height 28
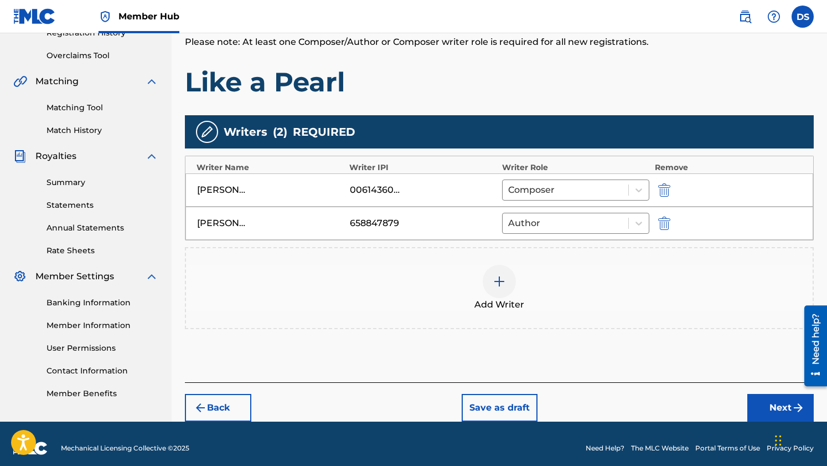
click at [396, 187] on div "00614360672" at bounding box center [375, 189] width 50 height 13
click at [236, 187] on div "[PERSON_NAME]" at bounding box center [222, 189] width 50 height 13
click at [217, 184] on div "[PERSON_NAME]" at bounding box center [222, 189] width 50 height 13
click at [368, 183] on div "00614360672" at bounding box center [375, 189] width 50 height 13
click at [639, 189] on icon at bounding box center [638, 190] width 7 height 4
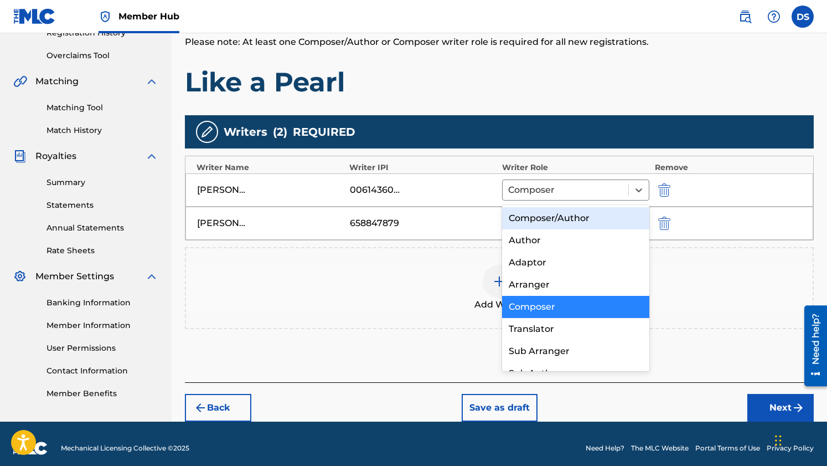
click at [585, 213] on div "Composer/Author" at bounding box center [575, 218] width 147 height 22
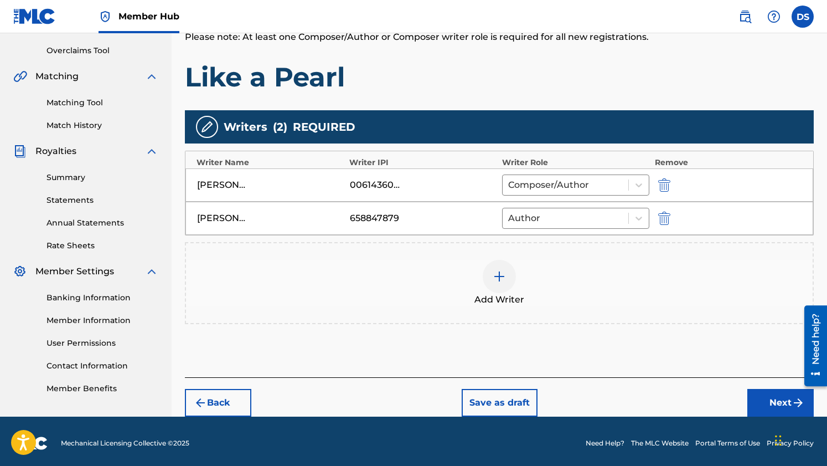
scroll to position [230, 0]
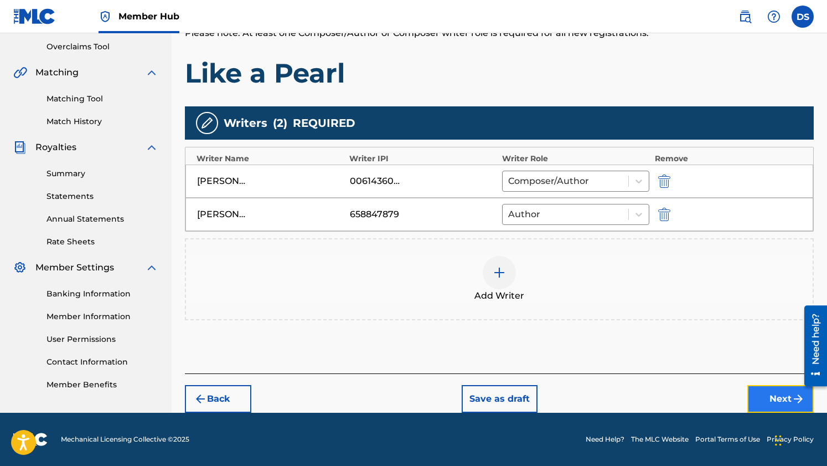
click at [761, 398] on button "Next" at bounding box center [780, 399] width 66 height 28
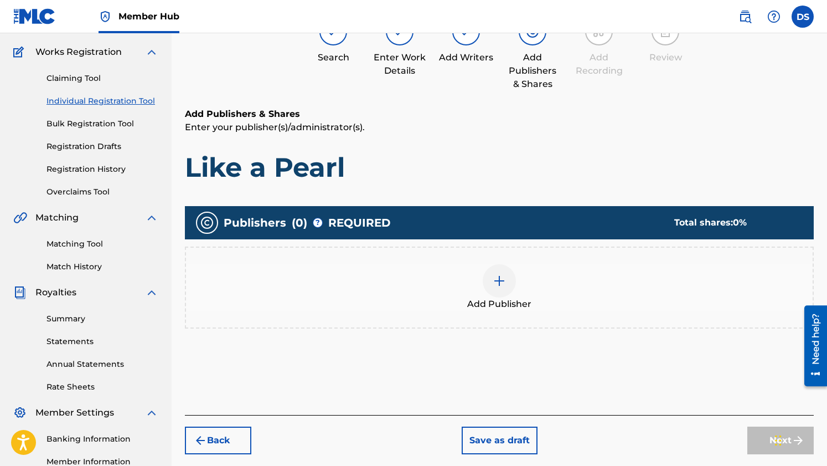
scroll to position [221, 0]
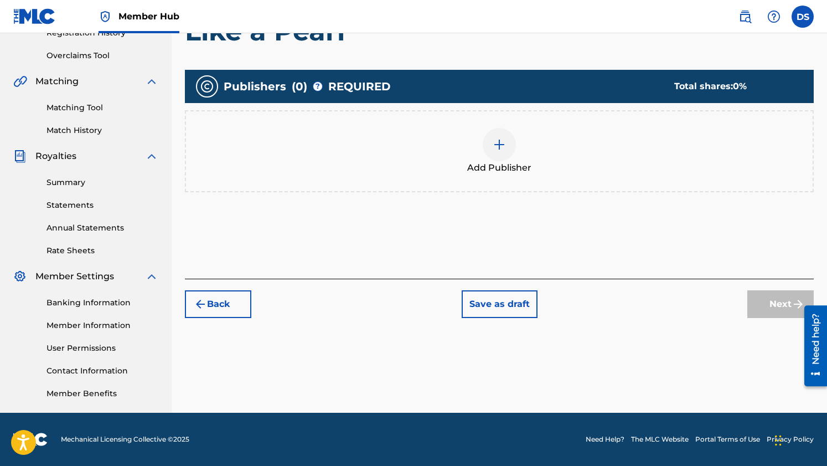
click at [500, 138] on img at bounding box center [499, 144] width 13 height 13
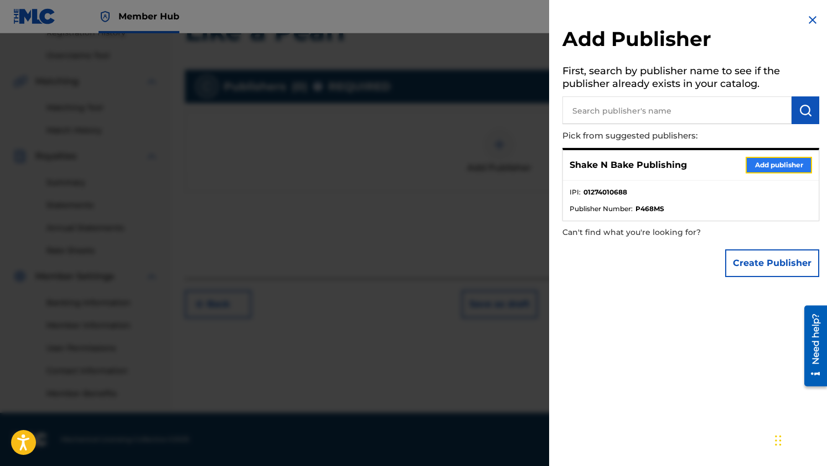
click at [765, 165] on button "Add publisher" at bounding box center [779, 165] width 66 height 17
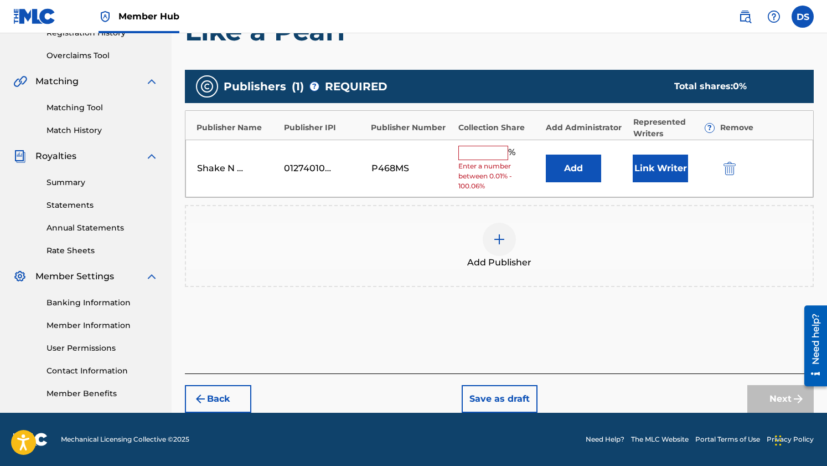
click at [482, 155] on input "text" at bounding box center [483, 153] width 50 height 14
type input "100"
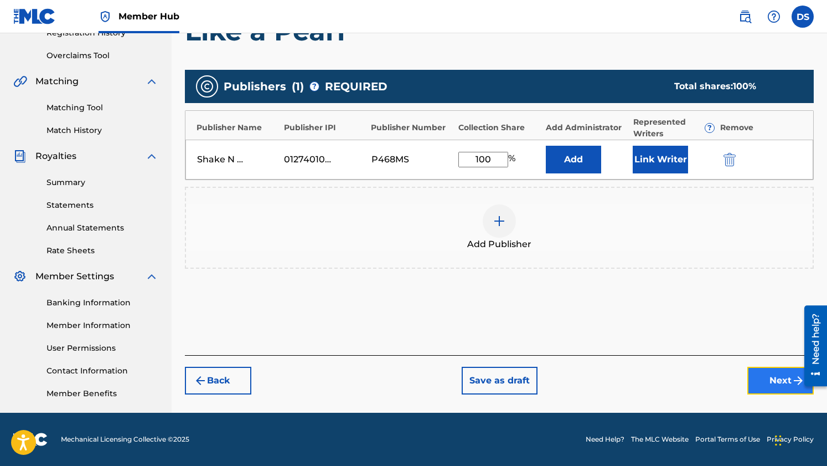
click at [771, 384] on button "Next" at bounding box center [780, 380] width 66 height 28
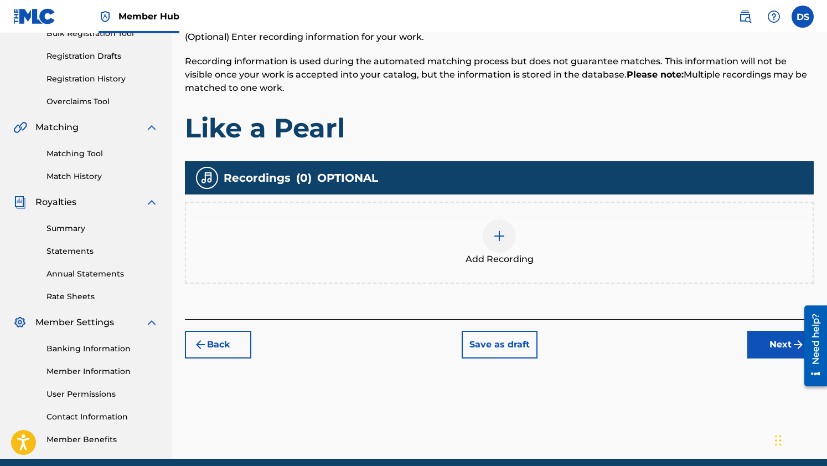
scroll to position [220, 0]
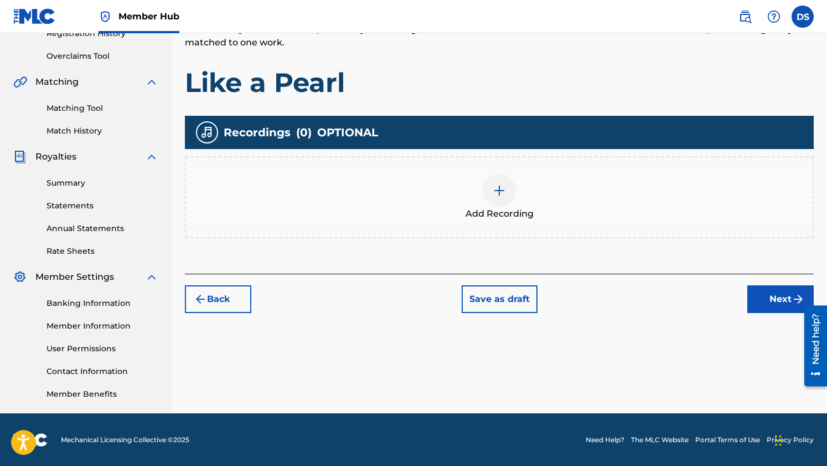
click at [511, 190] on div at bounding box center [499, 190] width 33 height 33
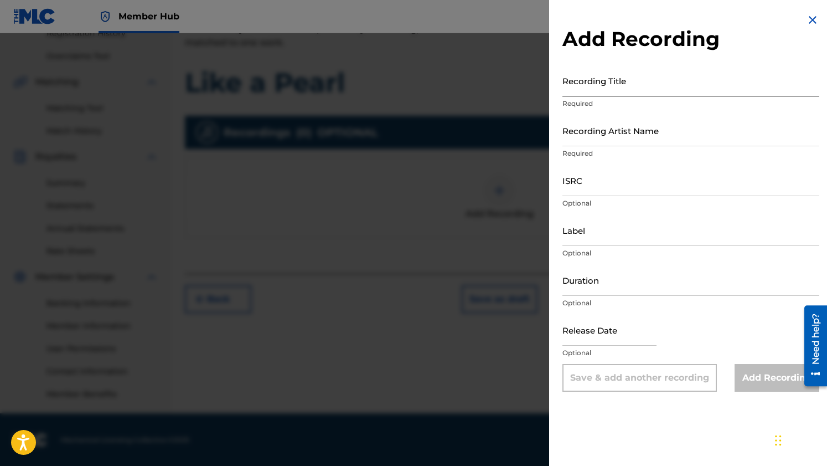
click at [582, 92] on input "Recording Title" at bounding box center [690, 81] width 257 height 32
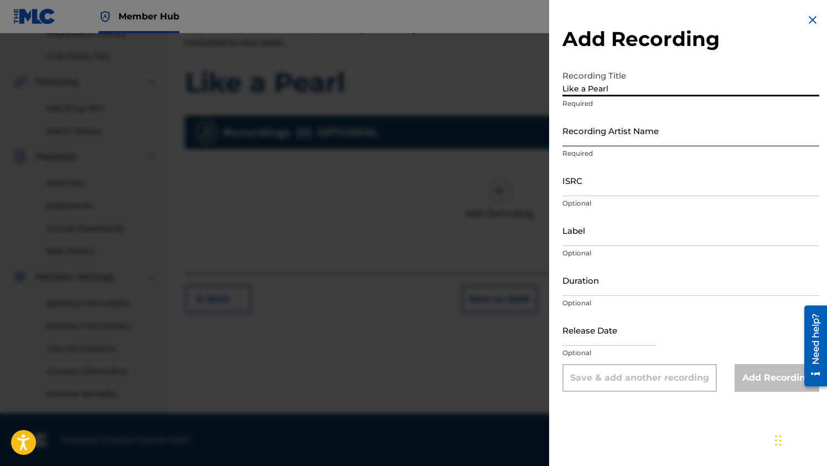
type input "Like a Pearl"
click at [594, 141] on input "Recording Artist Name" at bounding box center [690, 131] width 257 height 32
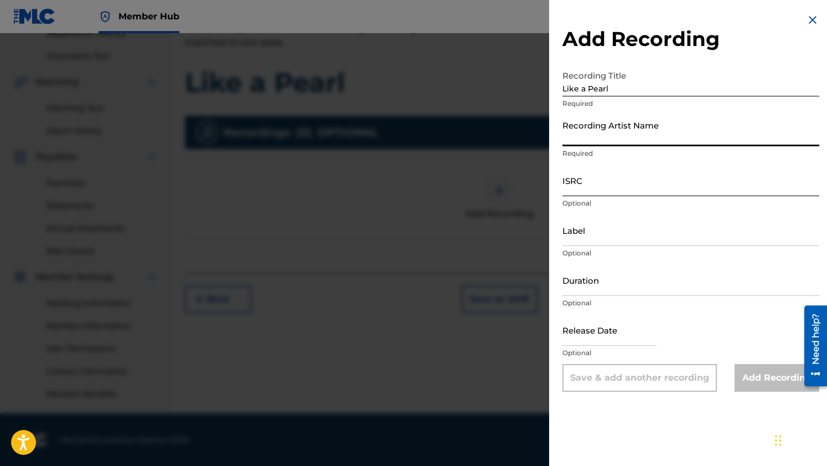
type input "Mystics of [DATE]"
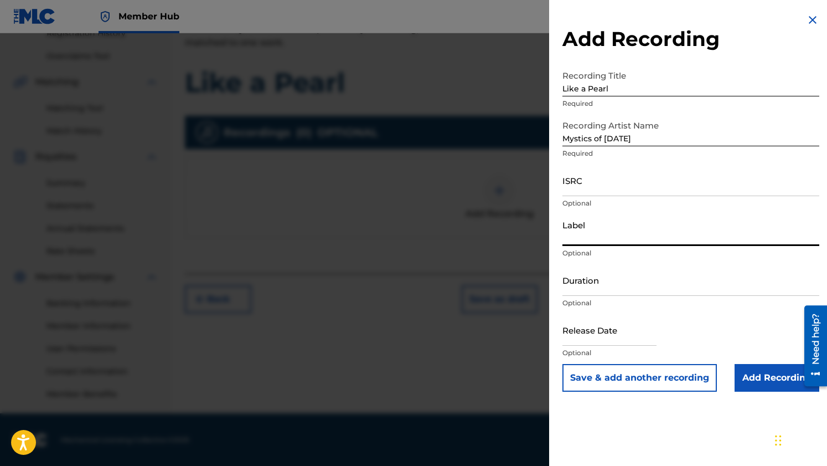
click at [575, 242] on input "Label" at bounding box center [690, 230] width 257 height 32
type input "Shake N Bake Records"
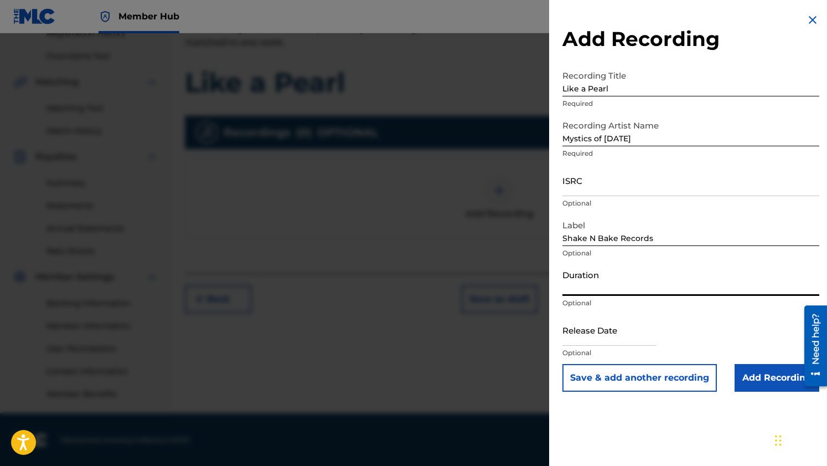
click at [594, 289] on input "Duration" at bounding box center [690, 280] width 257 height 32
type input "04:17"
select select "8"
select select "2025"
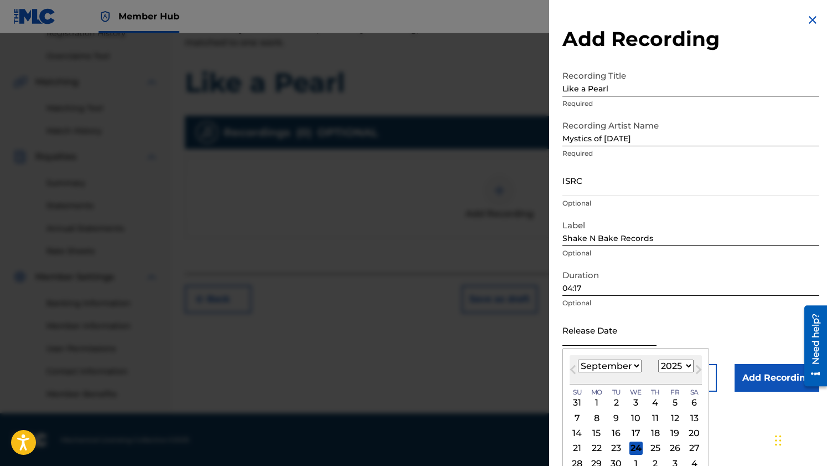
click at [601, 338] on input "text" at bounding box center [609, 330] width 94 height 32
click at [697, 369] on span "Next Month" at bounding box center [697, 371] width 0 height 17
select select "9"
click at [581, 414] on div "5" at bounding box center [577, 417] width 13 height 13
type input "[DATE]"
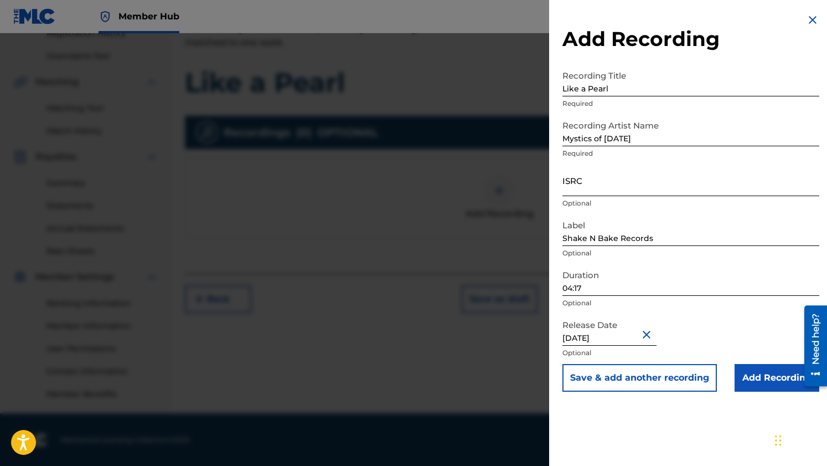
click at [633, 186] on input "ISRC" at bounding box center [690, 180] width 257 height 32
click at [583, 186] on input "ISRC" at bounding box center [690, 180] width 257 height 32
paste input "CBEYJ2565994"
click at [663, 184] on input "CBEYJ2565994" at bounding box center [690, 180] width 257 height 32
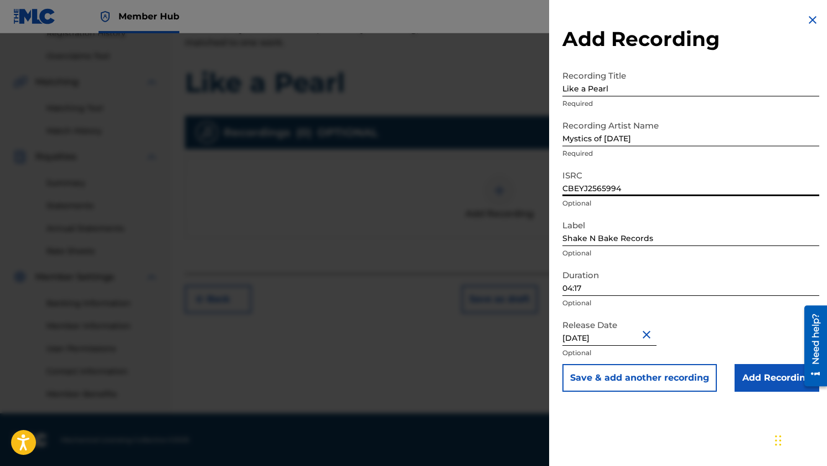
scroll to position [221, 0]
type input "CBEYJ2565994"
click at [746, 366] on input "Add Recording" at bounding box center [777, 378] width 85 height 28
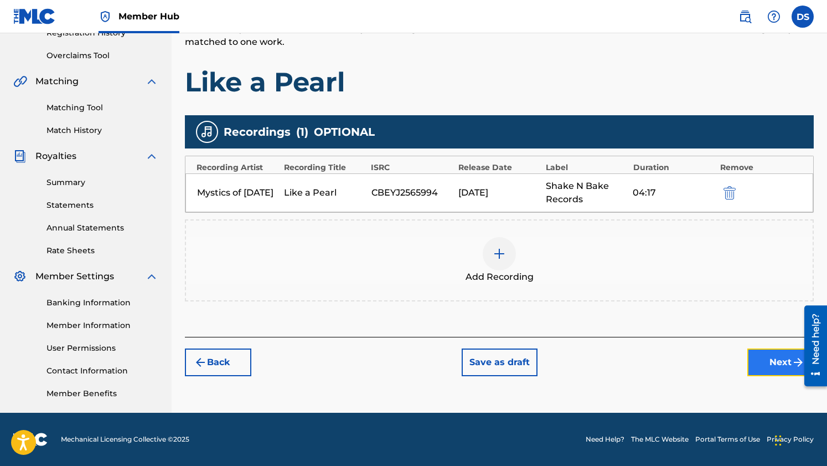
click at [774, 352] on button "Next" at bounding box center [780, 362] width 66 height 28
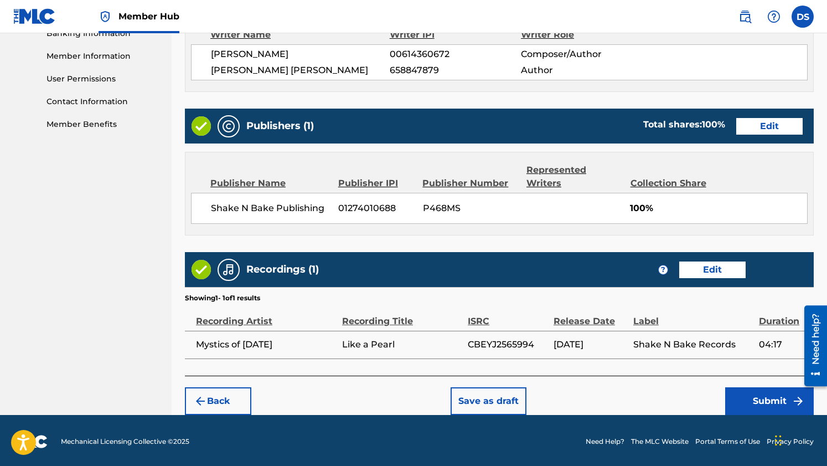
scroll to position [492, 0]
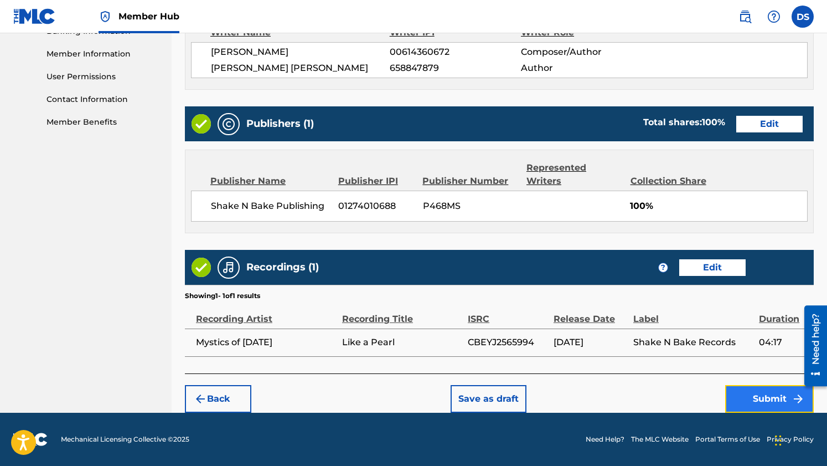
click at [788, 401] on button "Submit" at bounding box center [769, 399] width 89 height 28
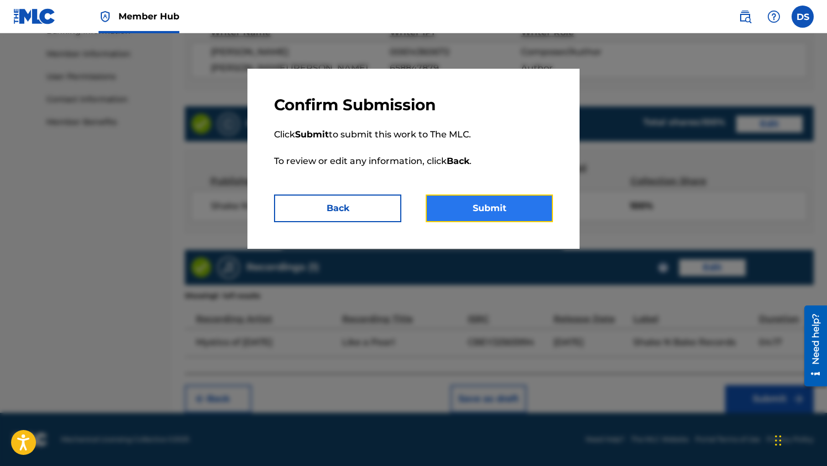
click at [503, 205] on button "Submit" at bounding box center [489, 208] width 127 height 28
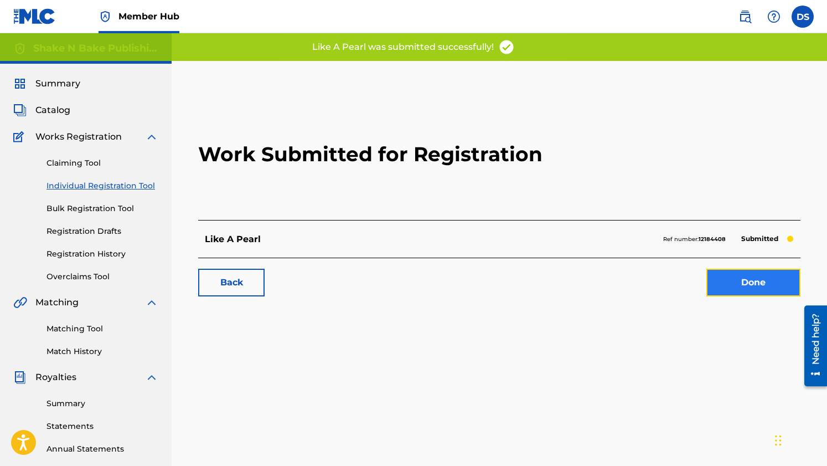
click at [754, 283] on link "Done" at bounding box center [753, 282] width 94 height 28
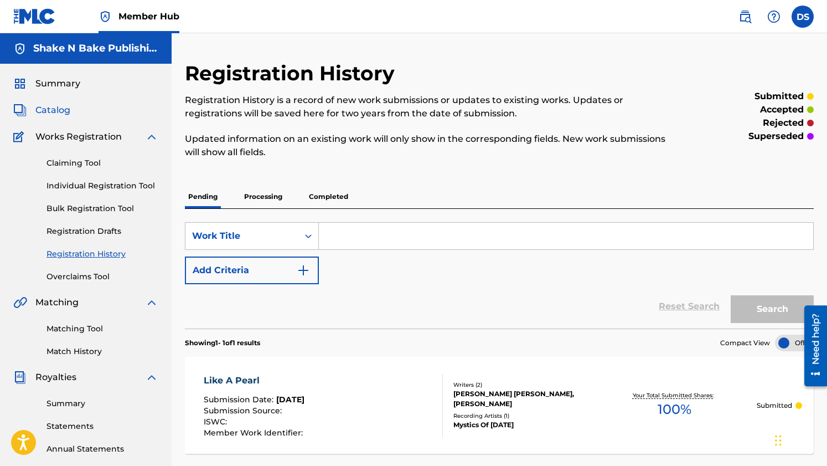
click at [48, 110] on span "Catalog" at bounding box center [52, 110] width 35 height 13
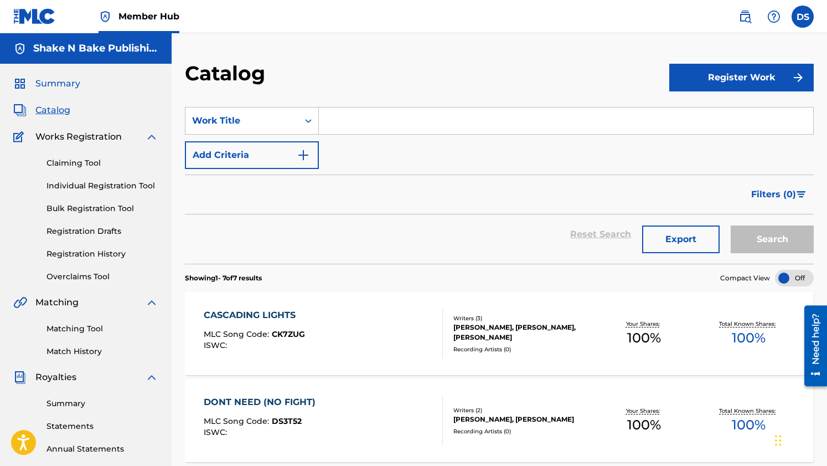
click at [70, 77] on span "Summary" at bounding box center [57, 83] width 45 height 13
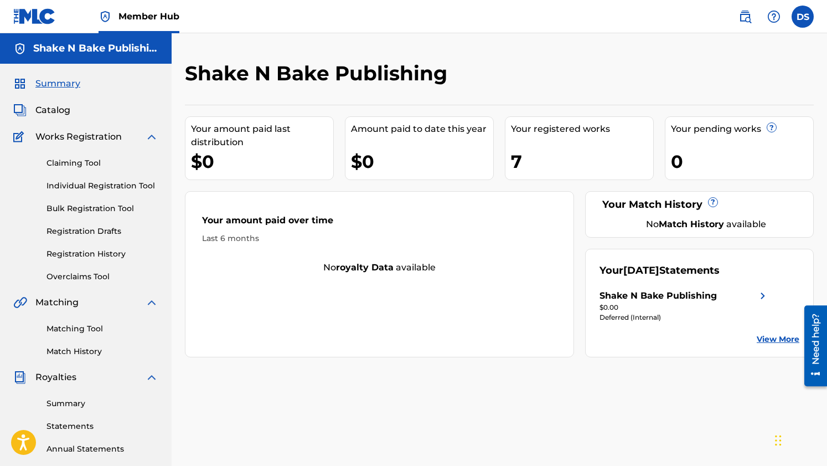
click at [778, 342] on link "View More" at bounding box center [778, 339] width 43 height 12
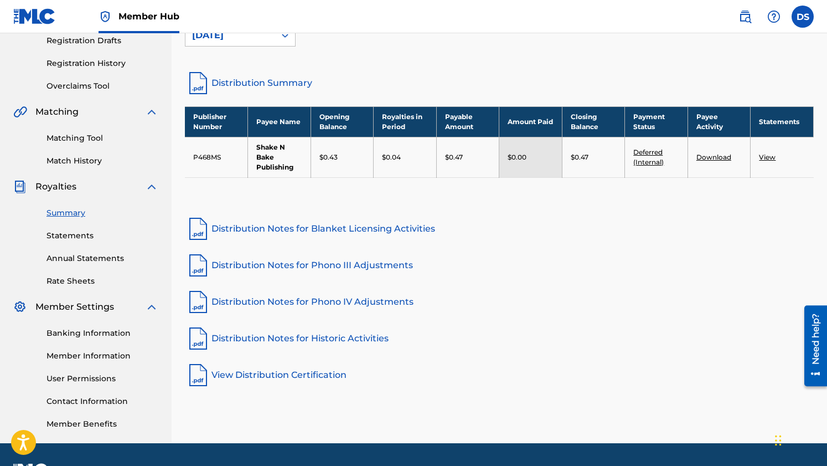
scroll to position [196, 0]
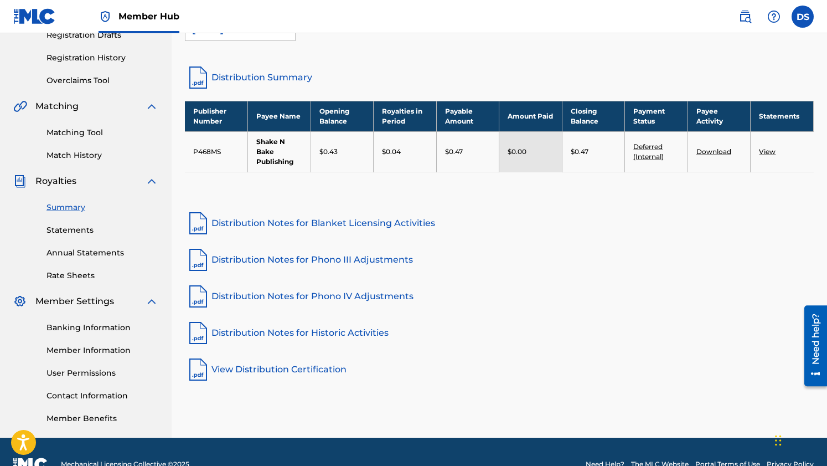
click at [767, 152] on link "View" at bounding box center [767, 151] width 17 height 8
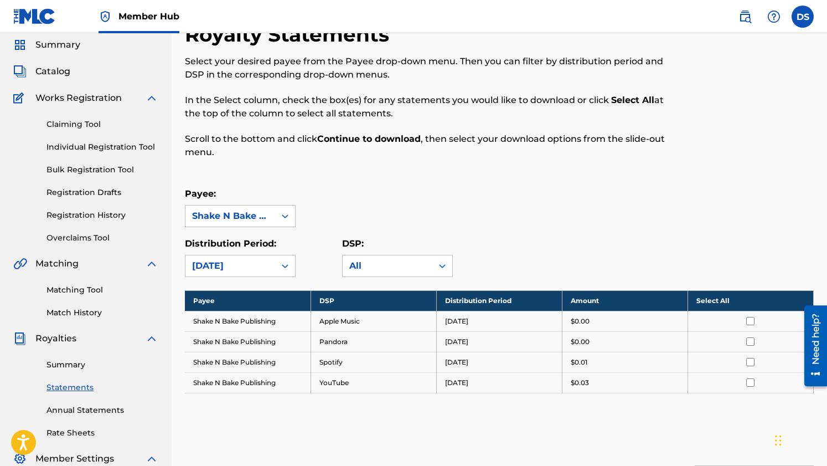
scroll to position [71, 0]
